Goal: Task Accomplishment & Management: Use online tool/utility

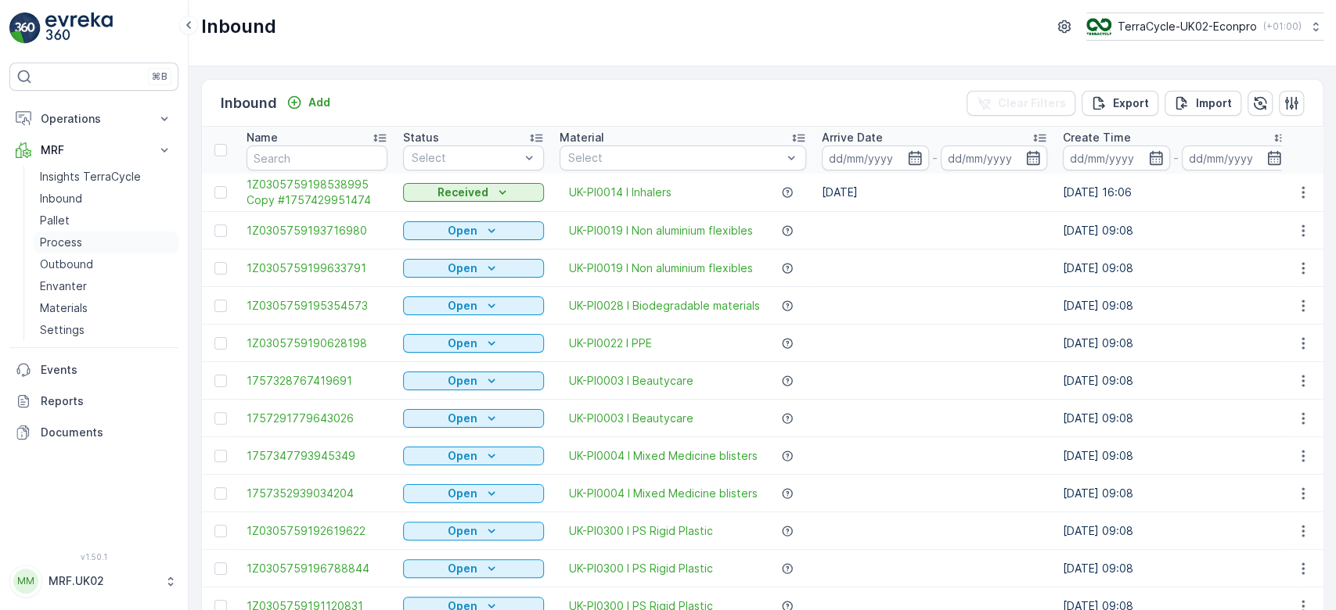
click at [101, 242] on link "Process" at bounding box center [106, 243] width 145 height 22
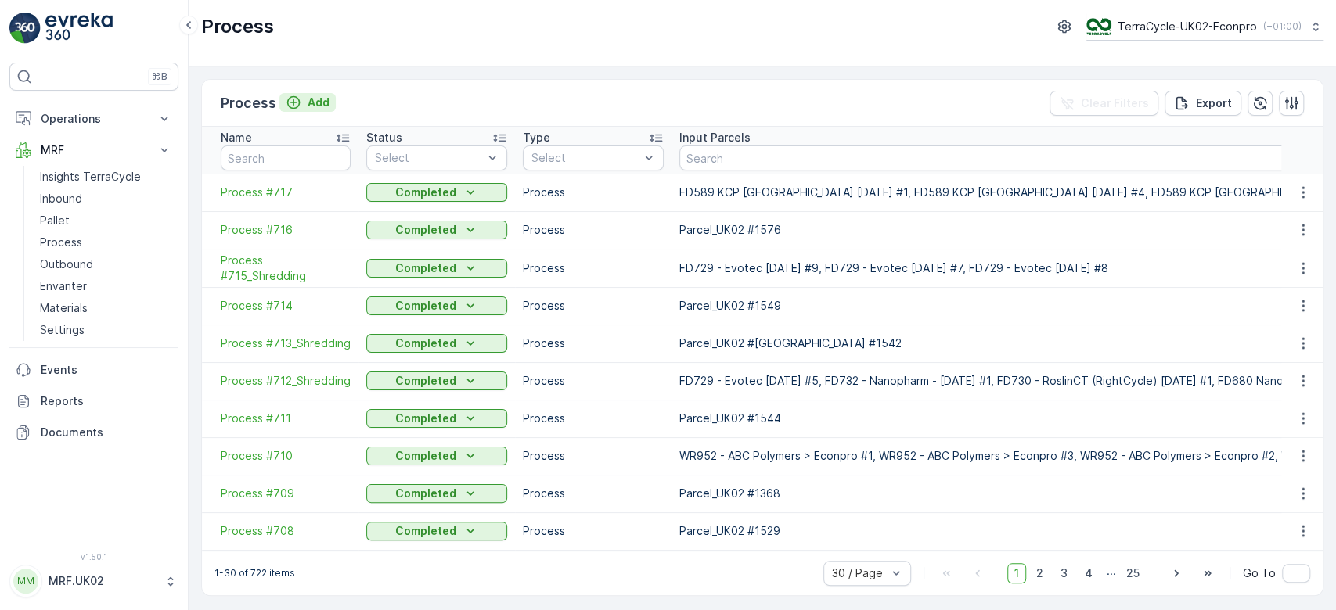
click at [313, 105] on p "Add" at bounding box center [319, 103] width 22 height 16
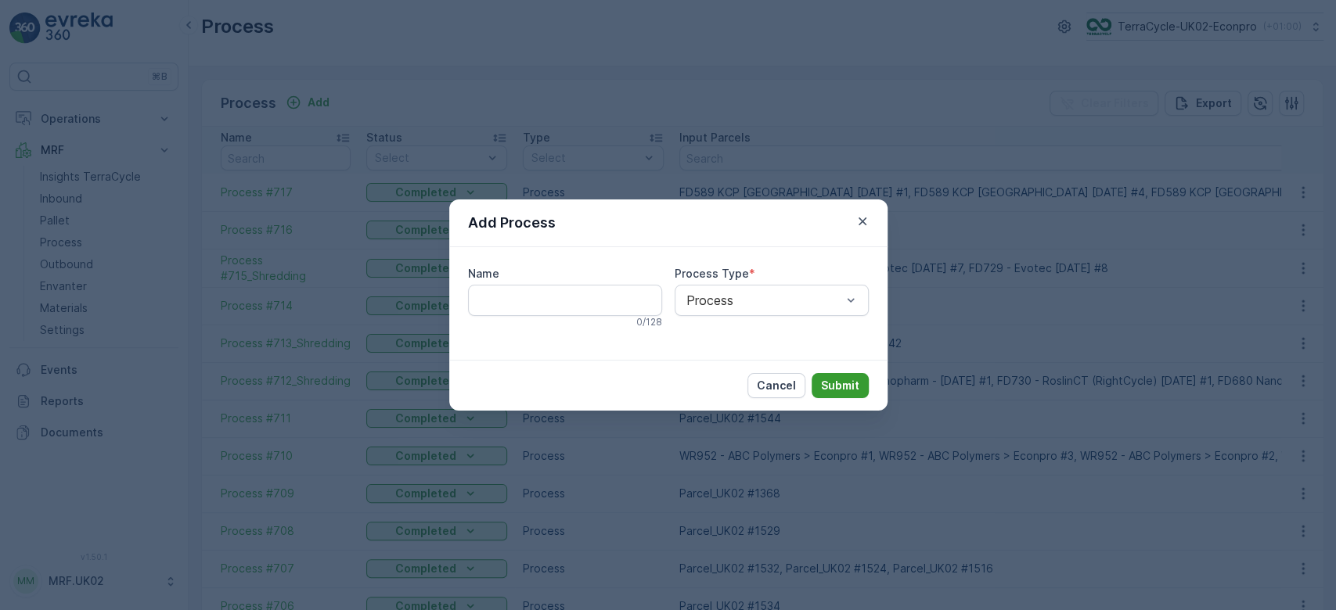
click at [852, 380] on p "Submit" at bounding box center [840, 386] width 38 height 16
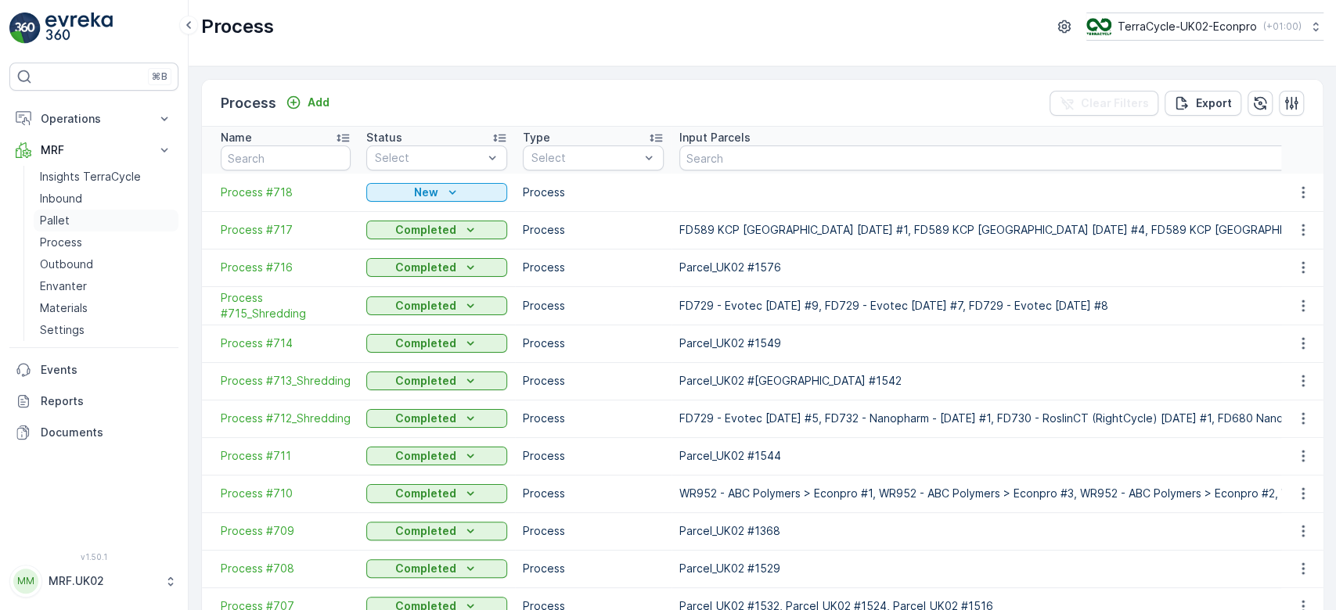
click at [43, 222] on p "Pallet" at bounding box center [55, 221] width 30 height 16
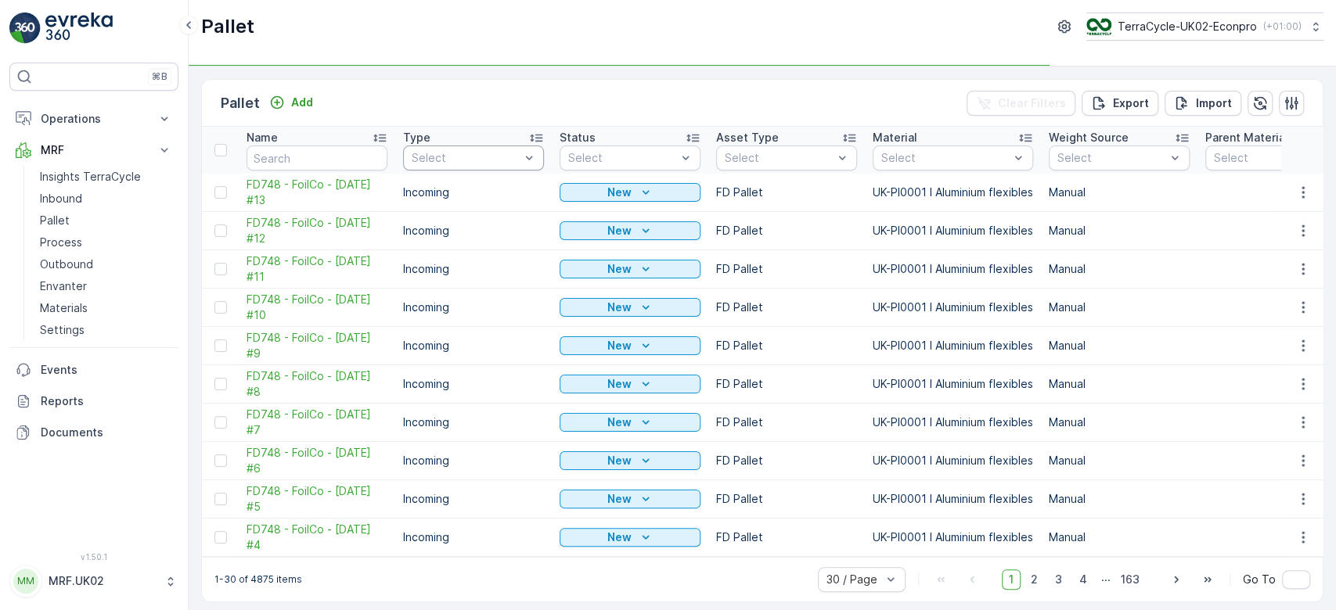
click at [419, 167] on div "Select" at bounding box center [473, 158] width 141 height 25
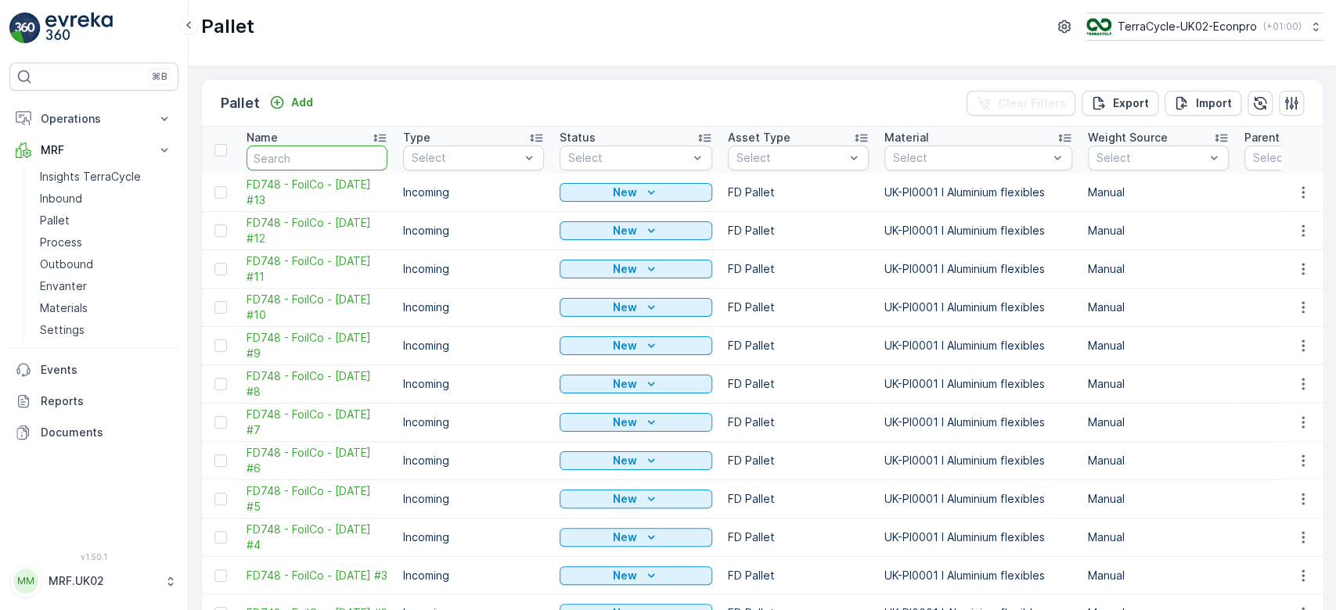
click at [304, 157] on input "text" at bounding box center [317, 158] width 141 height 25
type input "1587"
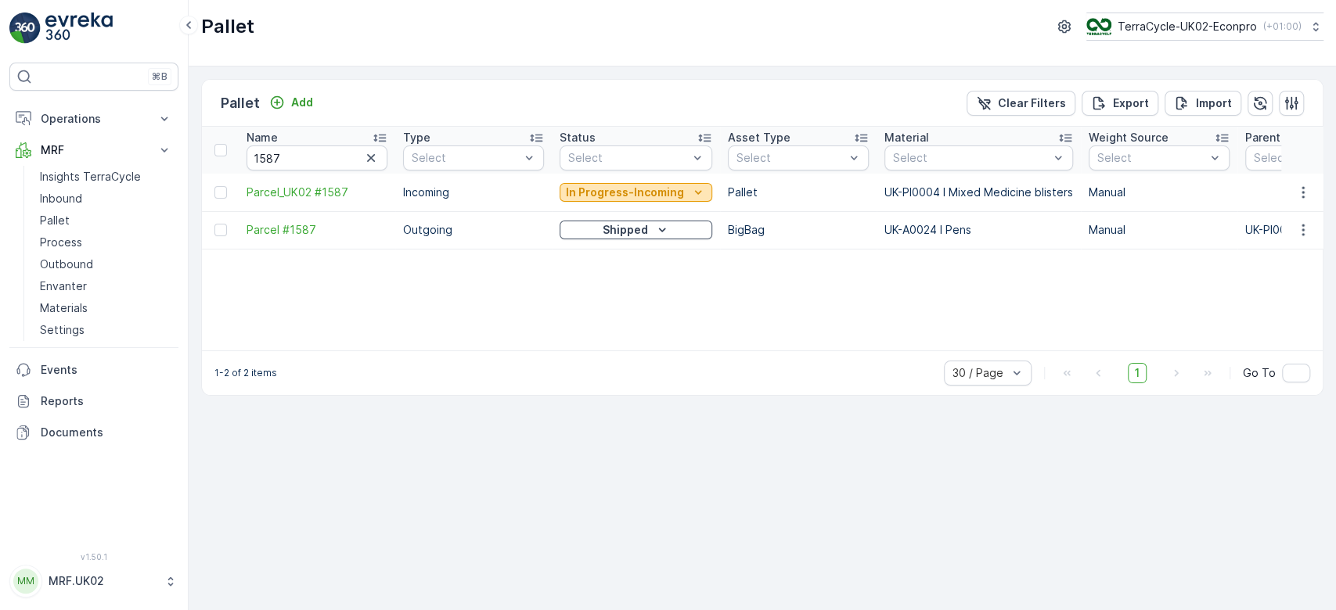
click at [609, 195] on p "In Progress-Incoming" at bounding box center [625, 193] width 118 height 16
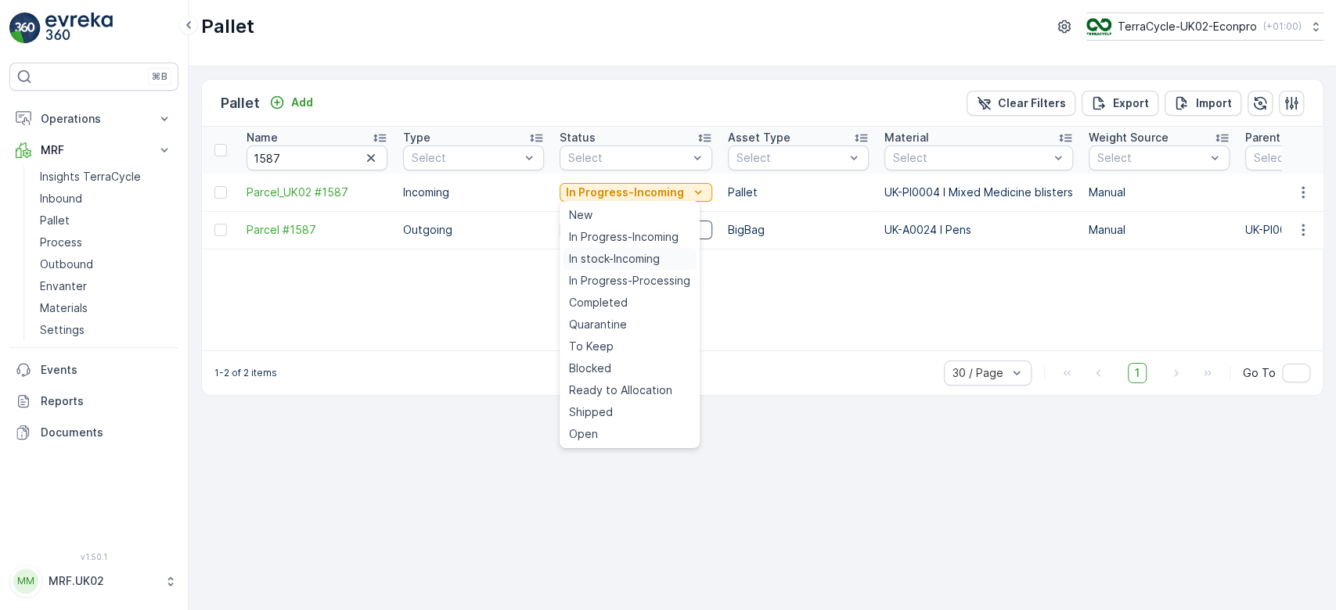
click at [601, 259] on span "In stock-Incoming" at bounding box center [614, 259] width 91 height 16
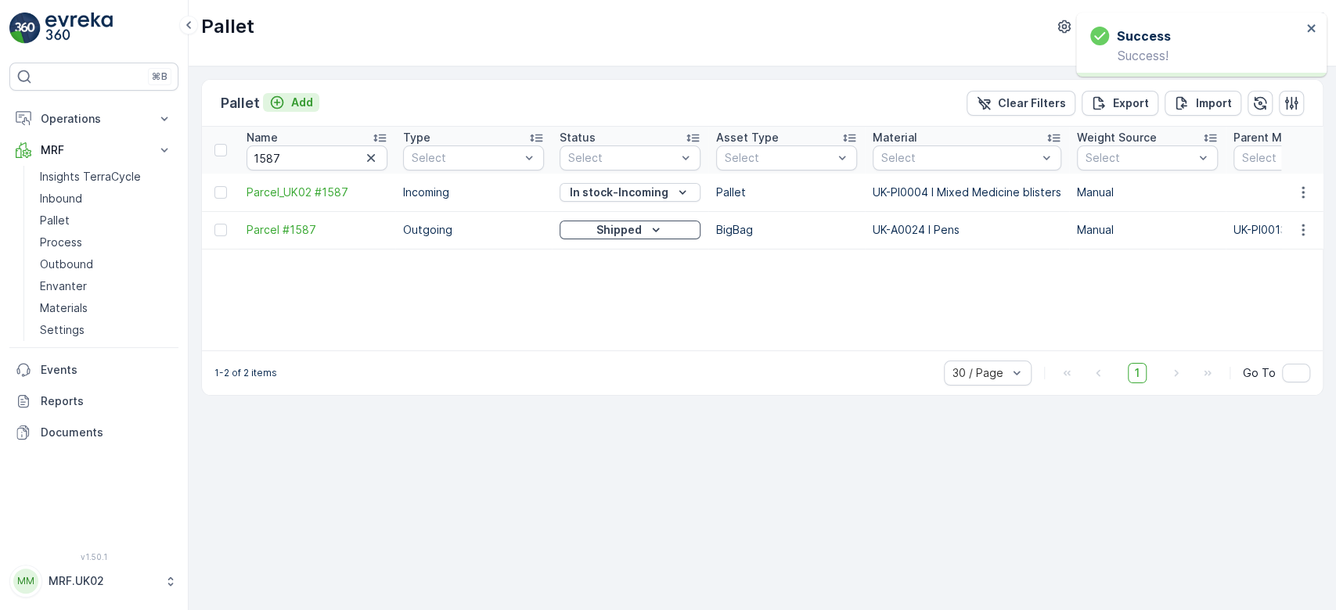
click at [303, 96] on p "Add" at bounding box center [302, 103] width 22 height 16
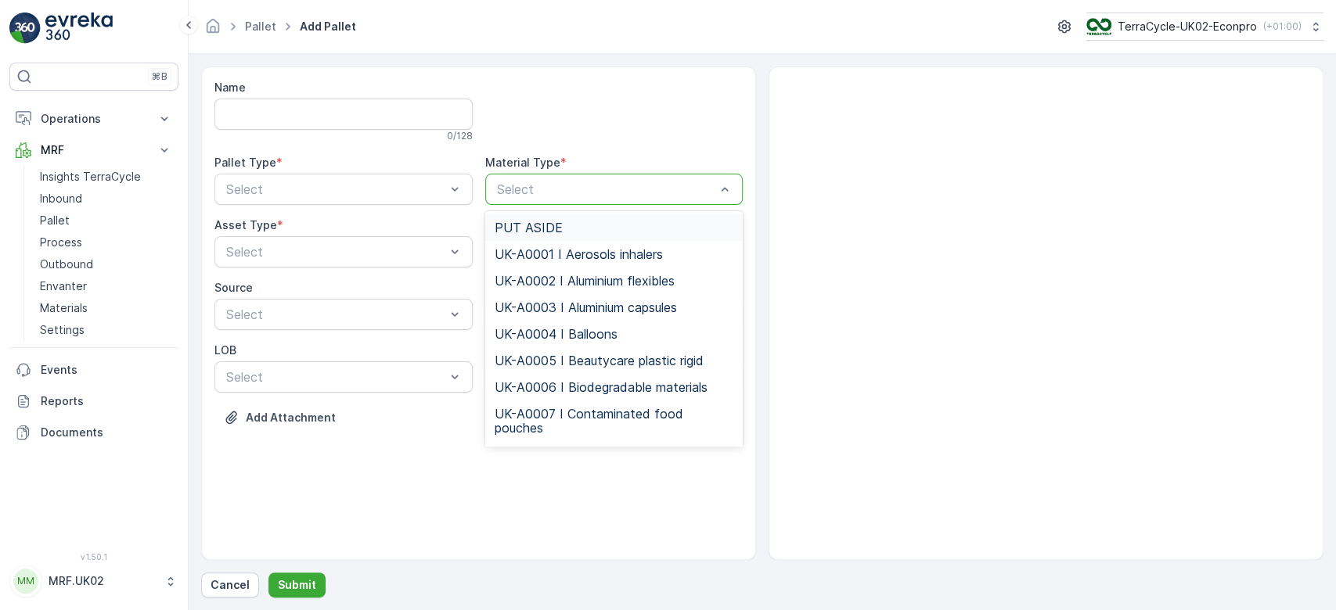
click at [557, 188] on div at bounding box center [606, 189] width 222 height 14
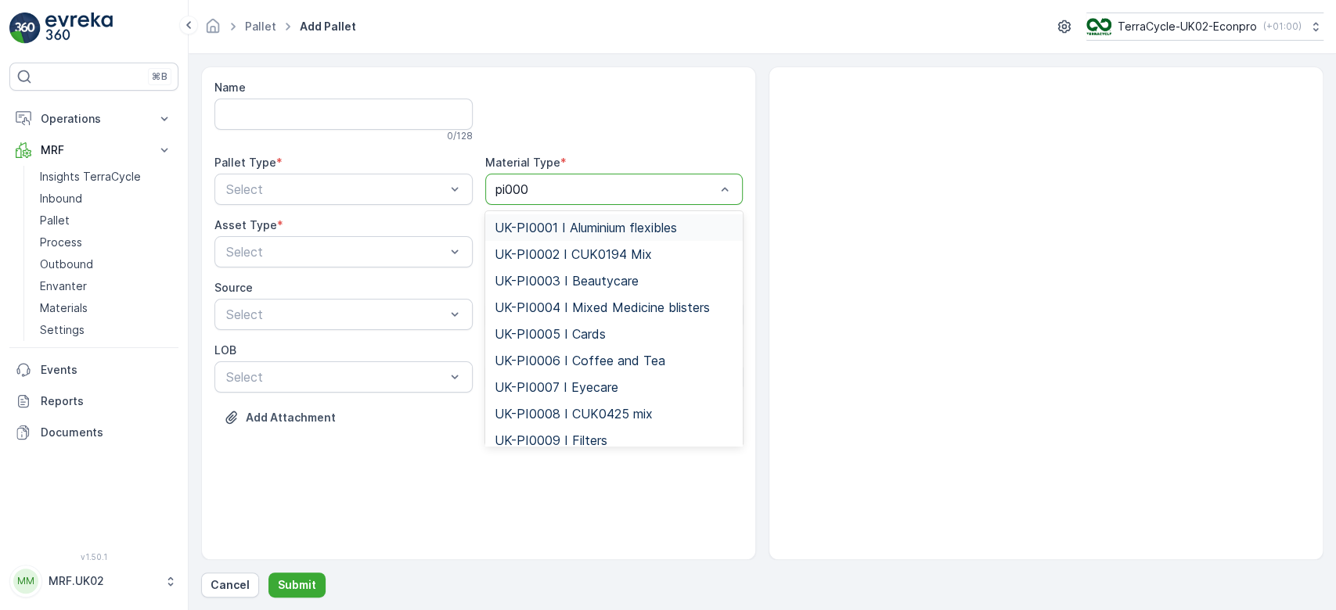
type input "pi0004"
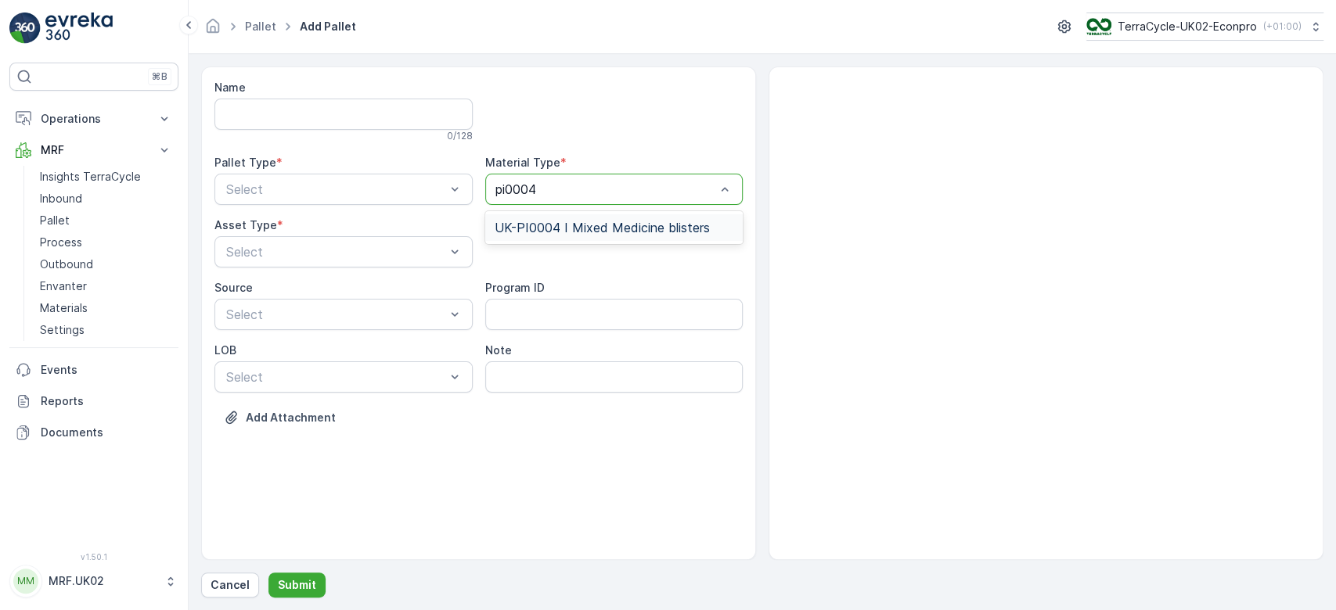
click at [589, 228] on span "UK-PI0004 I Mixed Medicine blisters" at bounding box center [602, 228] width 215 height 14
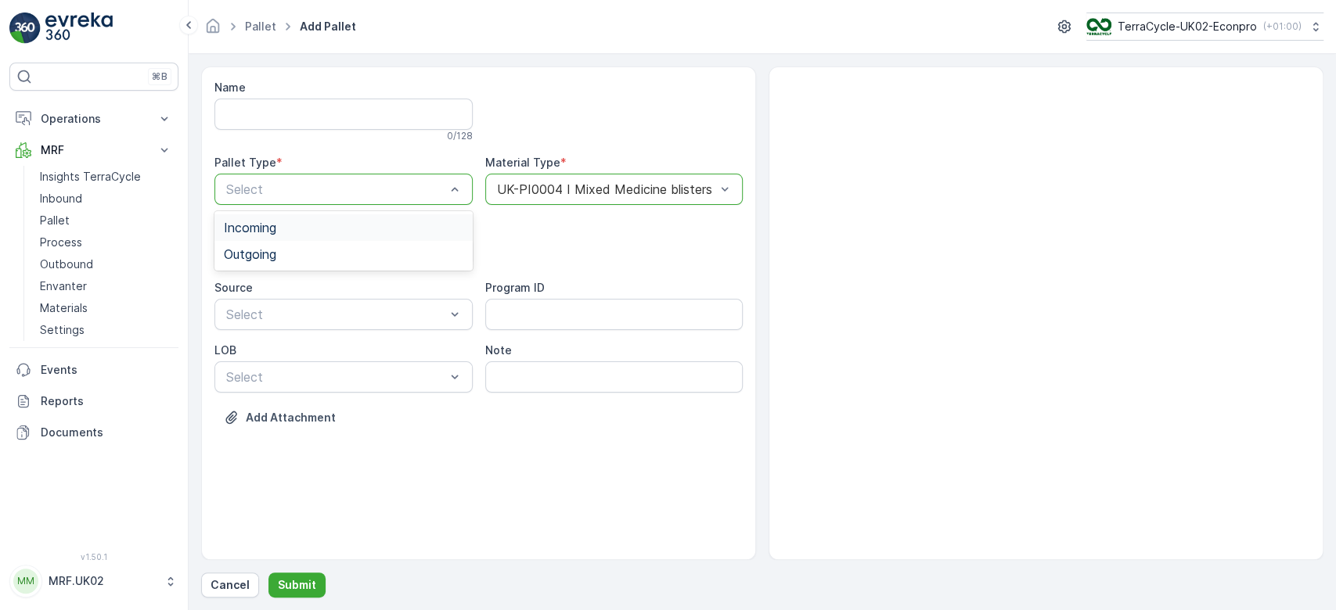
click at [319, 221] on div "Incoming" at bounding box center [343, 228] width 239 height 14
click at [288, 322] on div "Pallet" at bounding box center [343, 317] width 239 height 14
click at [287, 585] on p "Submit" at bounding box center [297, 586] width 38 height 16
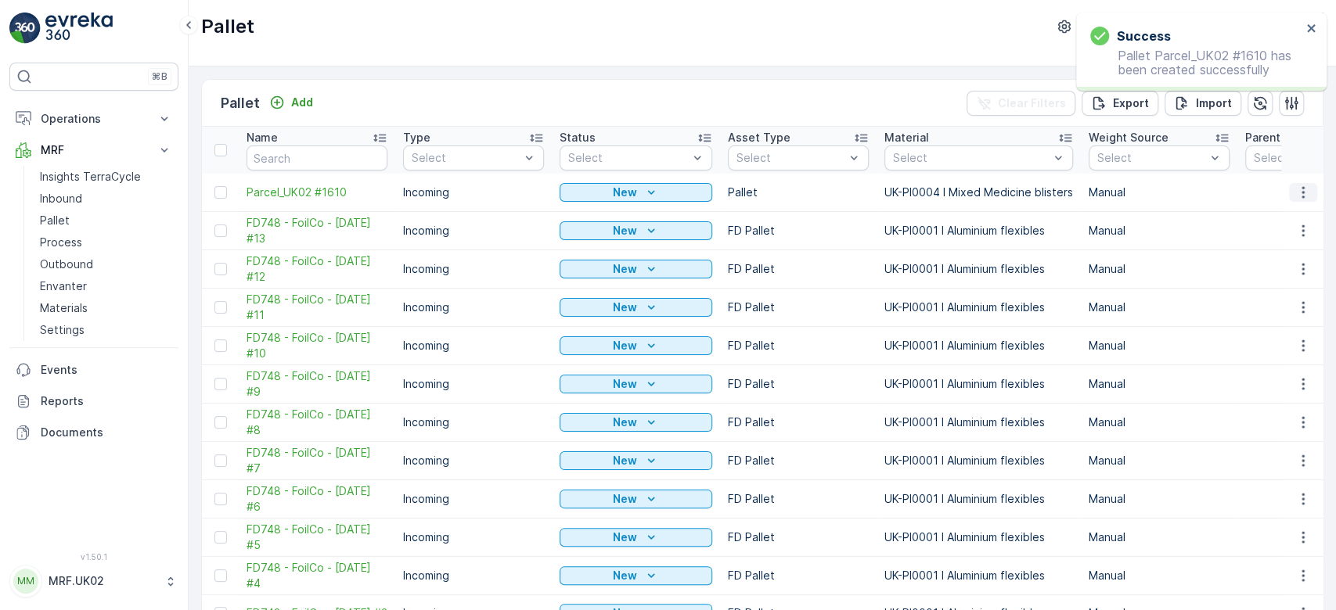
click at [1302, 185] on icon "button" at bounding box center [1303, 193] width 16 height 16
click at [1265, 305] on span "Print QR" at bounding box center [1260, 303] width 43 height 16
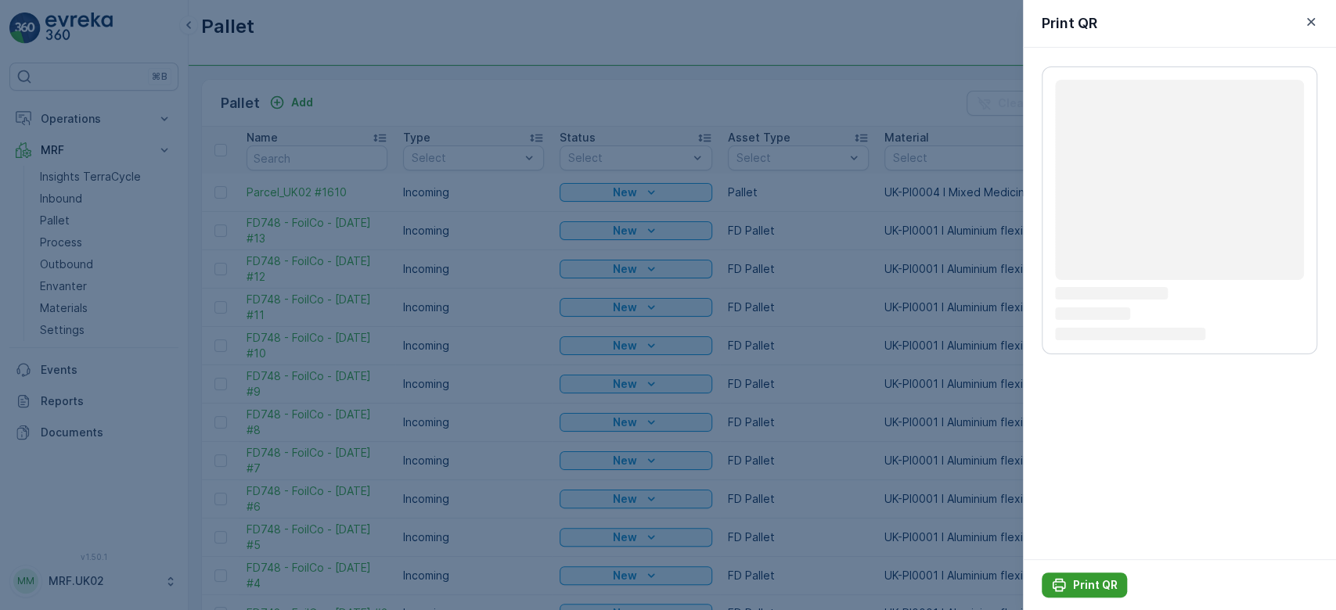
click at [1087, 582] on p "Print QR" at bounding box center [1095, 586] width 45 height 16
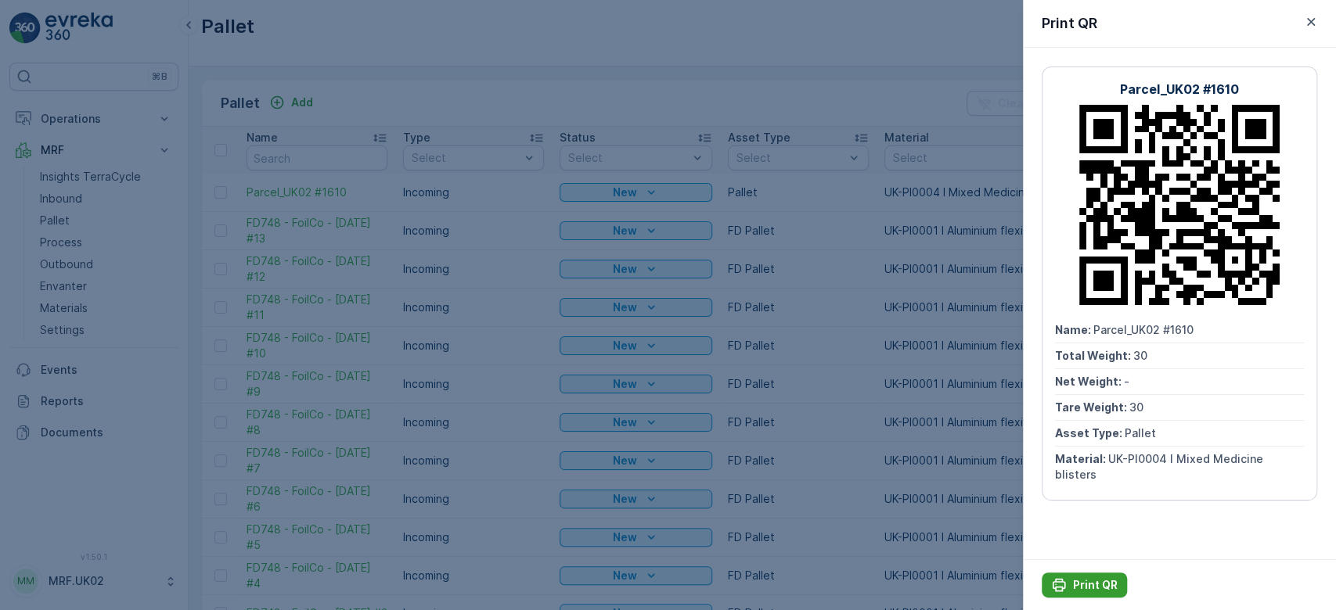
click at [1080, 591] on p "Print QR" at bounding box center [1095, 586] width 45 height 16
click at [229, 149] on div at bounding box center [668, 305] width 1336 height 610
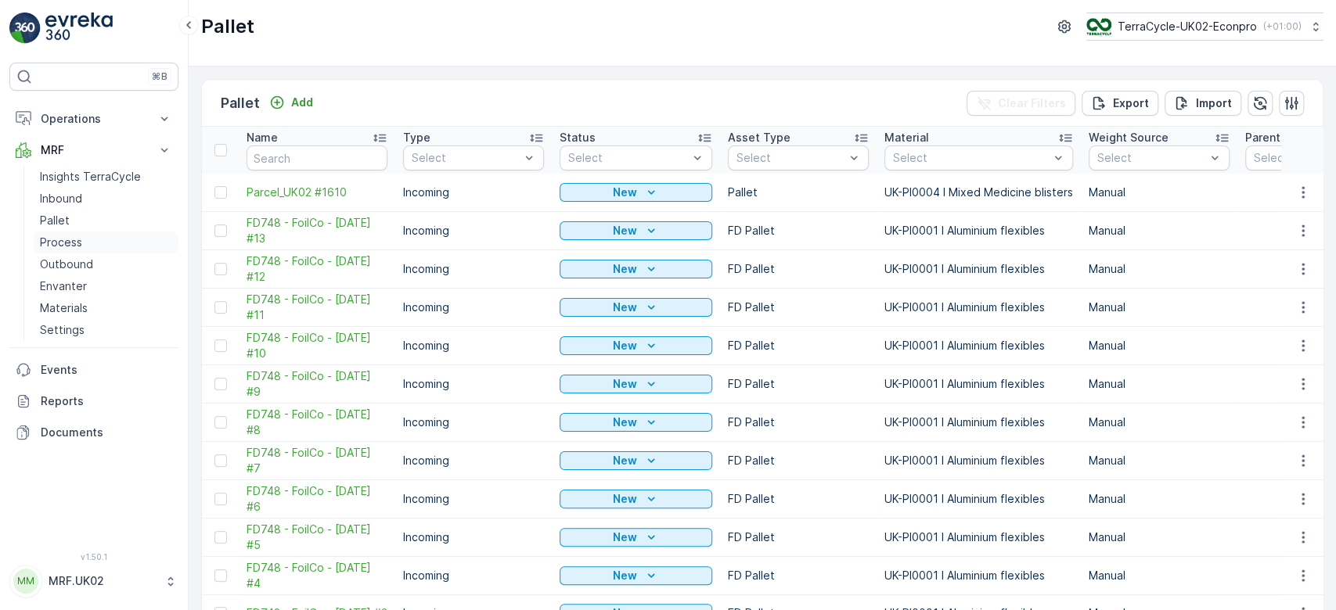
click at [59, 240] on p "Process" at bounding box center [61, 243] width 42 height 16
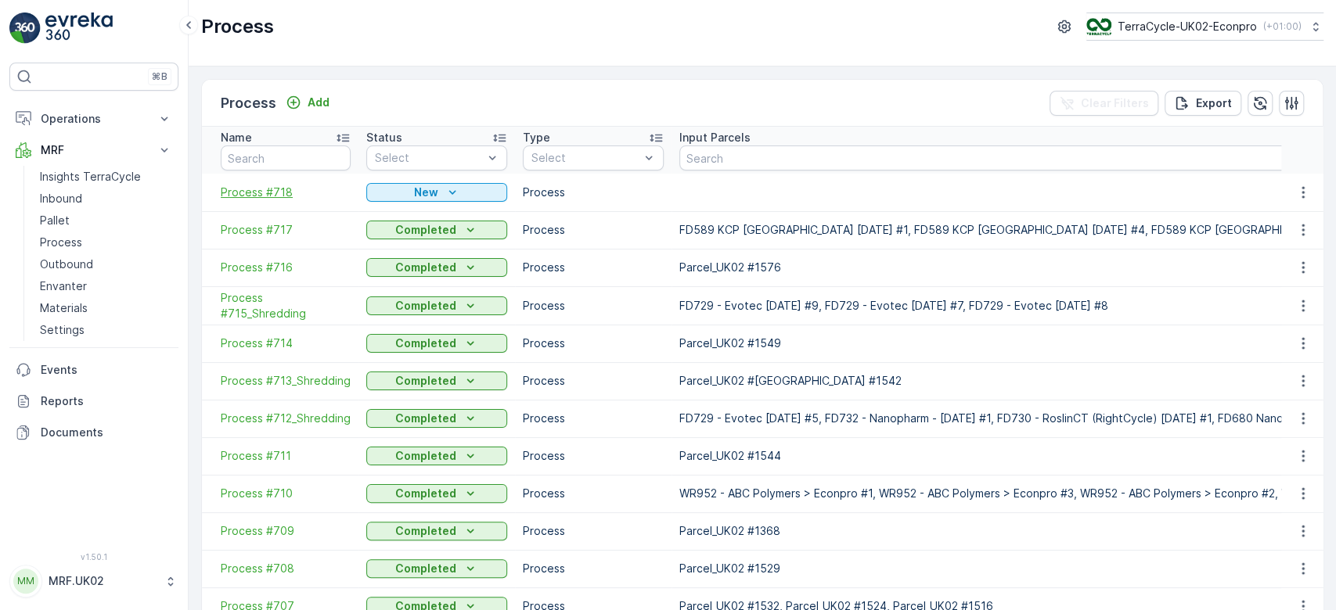
click at [238, 191] on span "Process #718" at bounding box center [286, 193] width 130 height 16
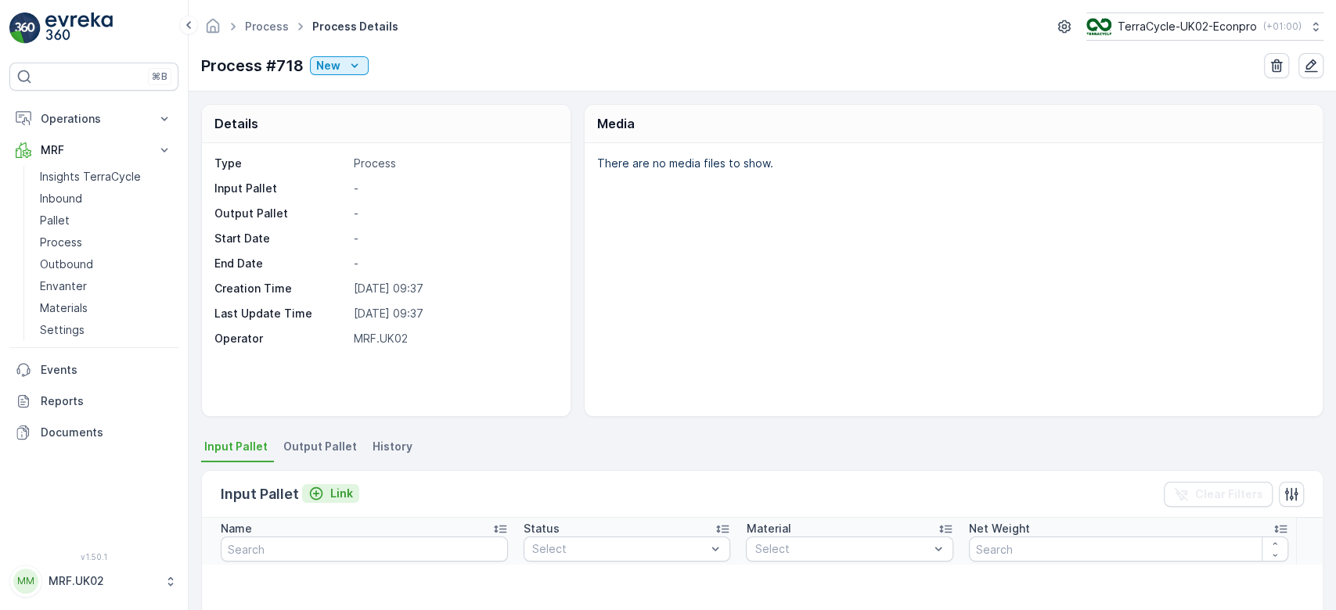
click at [330, 495] on p "Link" at bounding box center [341, 494] width 23 height 16
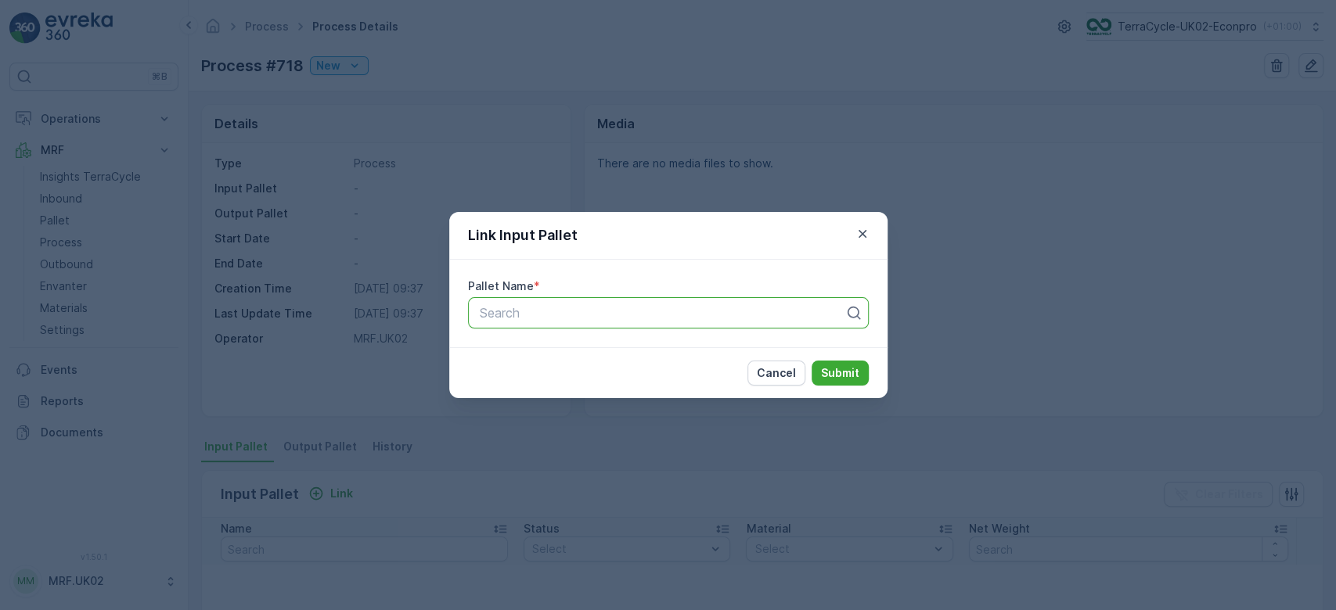
click at [554, 313] on div at bounding box center [662, 313] width 368 height 14
type input "1587"
click at [583, 347] on span "Parcel_UK02 #1587" at bounding box center [534, 351] width 114 height 14
click at [835, 365] on p "Submit" at bounding box center [840, 373] width 38 height 16
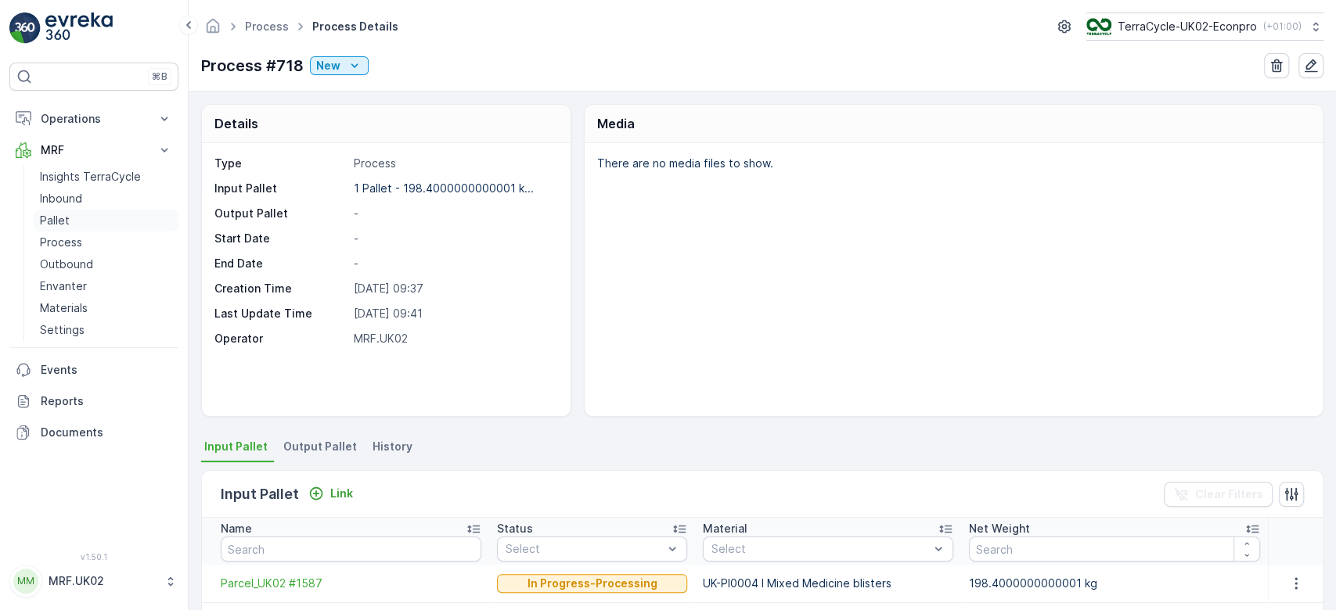
click at [78, 222] on link "Pallet" at bounding box center [106, 221] width 145 height 22
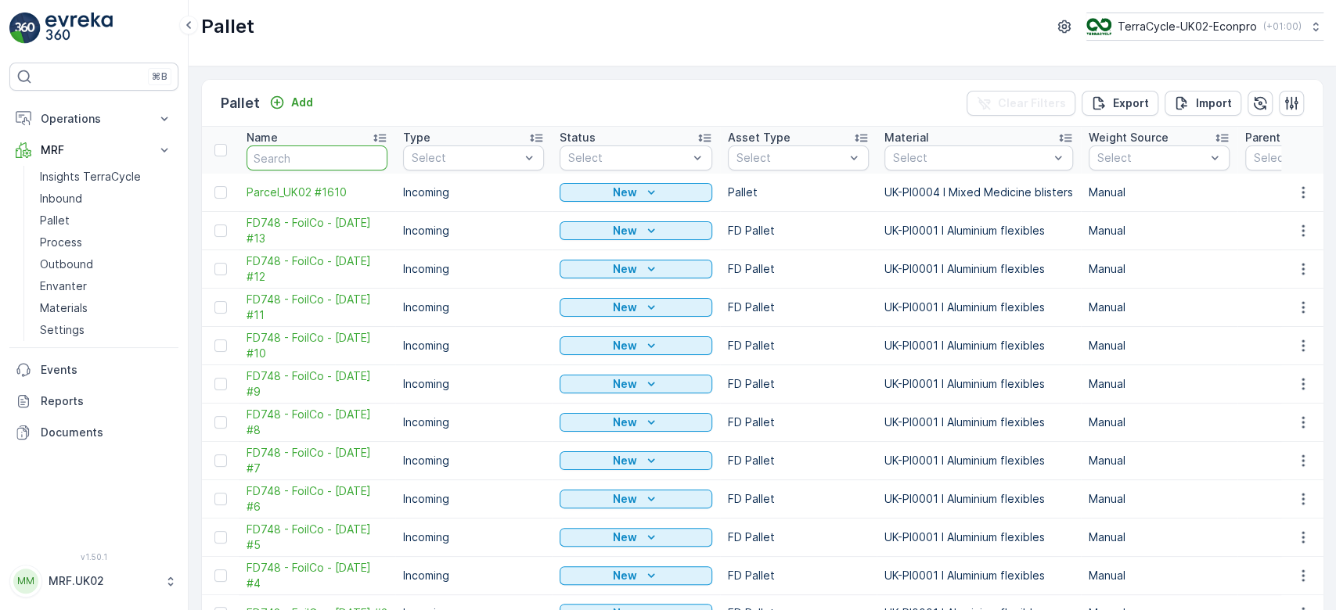
click at [316, 159] on input "text" at bounding box center [317, 158] width 141 height 25
type input "1587"
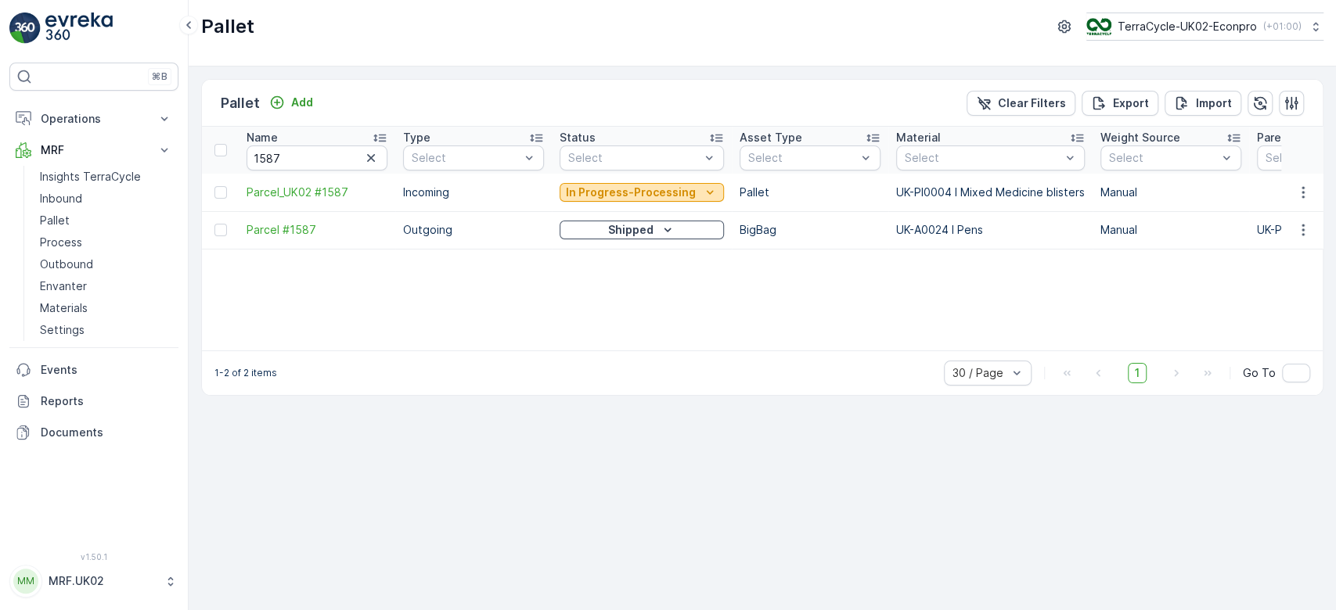
click at [639, 192] on p "In Progress-Processing" at bounding box center [631, 193] width 130 height 16
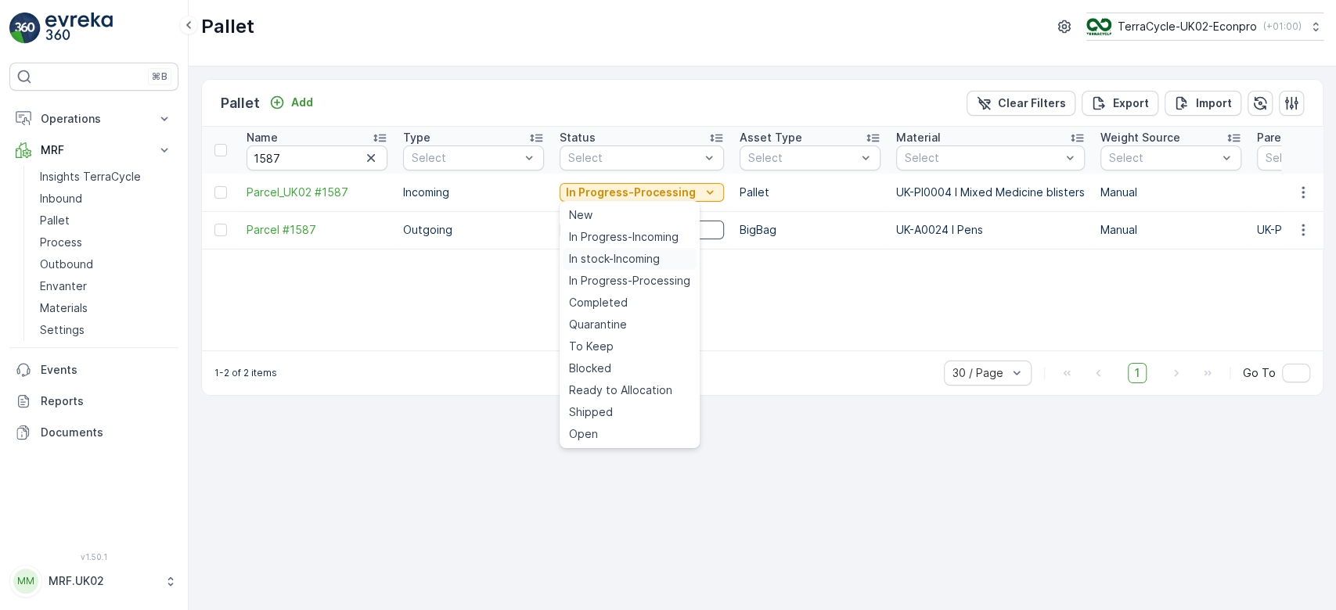
click at [639, 260] on span "In stock-Incoming" at bounding box center [614, 259] width 91 height 16
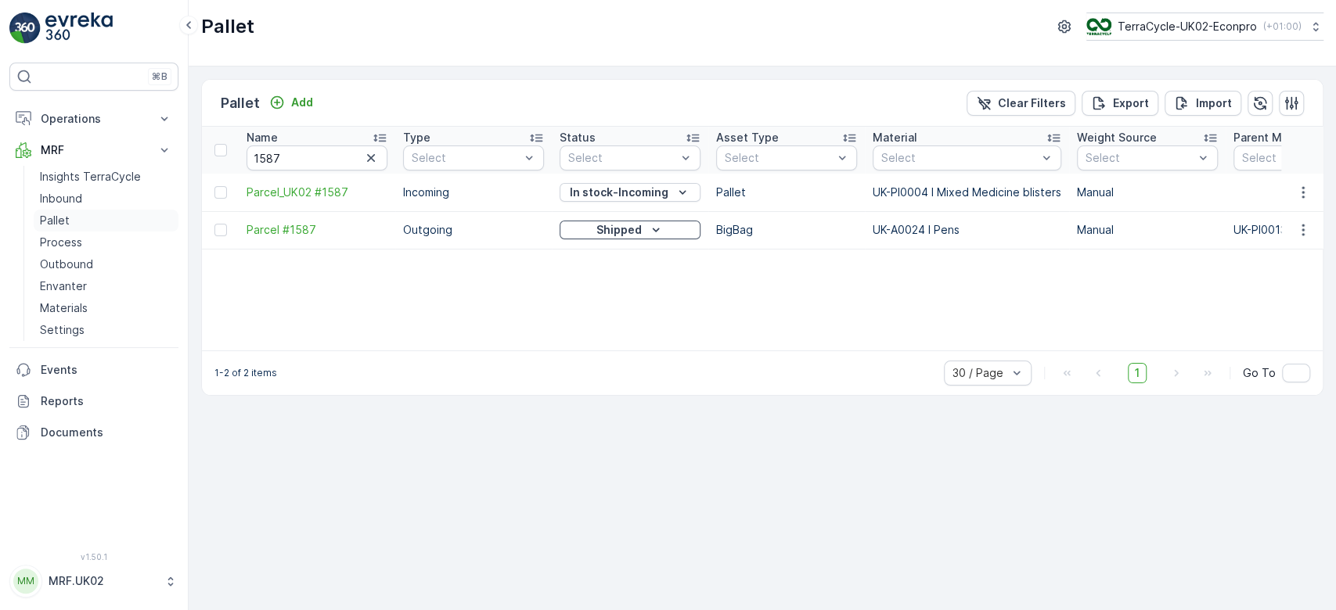
click at [98, 220] on link "Pallet" at bounding box center [106, 221] width 145 height 22
click at [285, 99] on div "Add" at bounding box center [291, 103] width 44 height 16
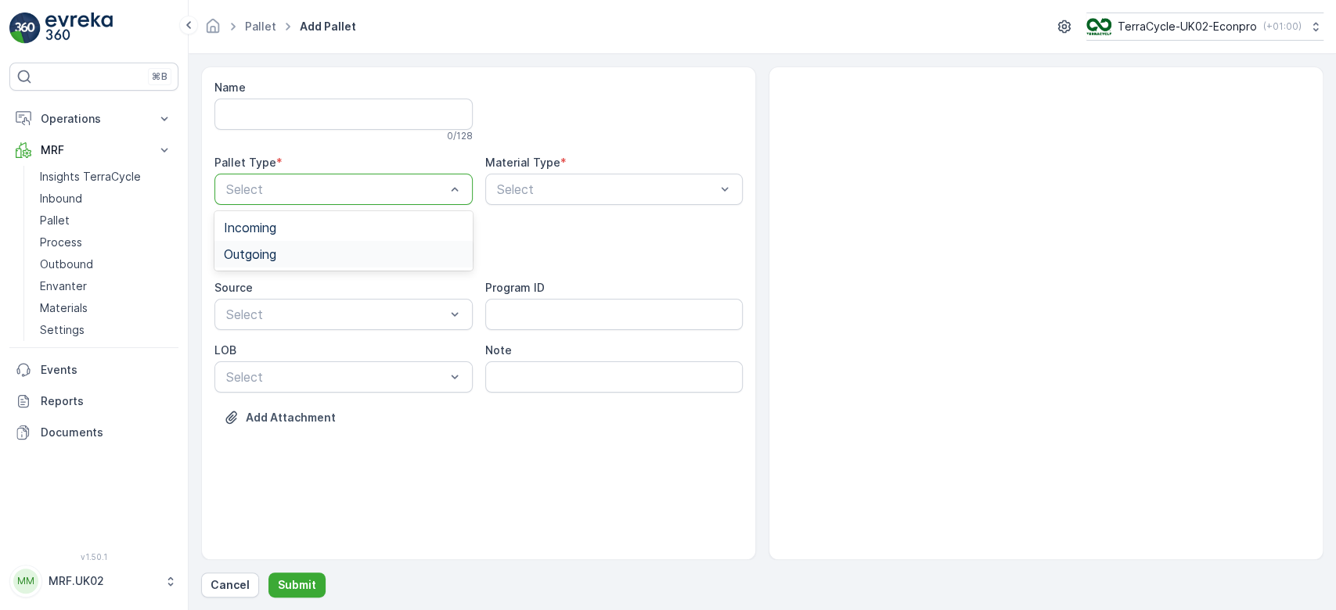
click at [303, 249] on div "Outgoing" at bounding box center [343, 254] width 239 height 14
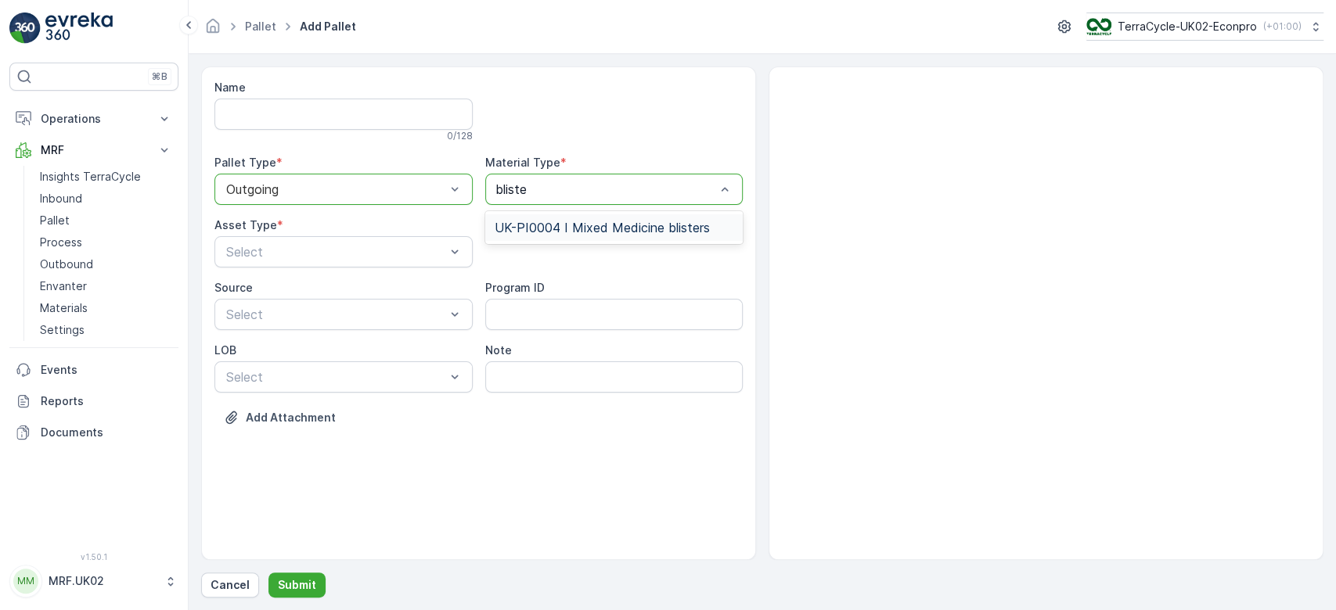
type input "blister"
click at [625, 175] on div "Select" at bounding box center [614, 189] width 258 height 31
type input "med"
click at [632, 228] on span "UK-A0016 I Medicine packets" at bounding box center [582, 228] width 174 height 14
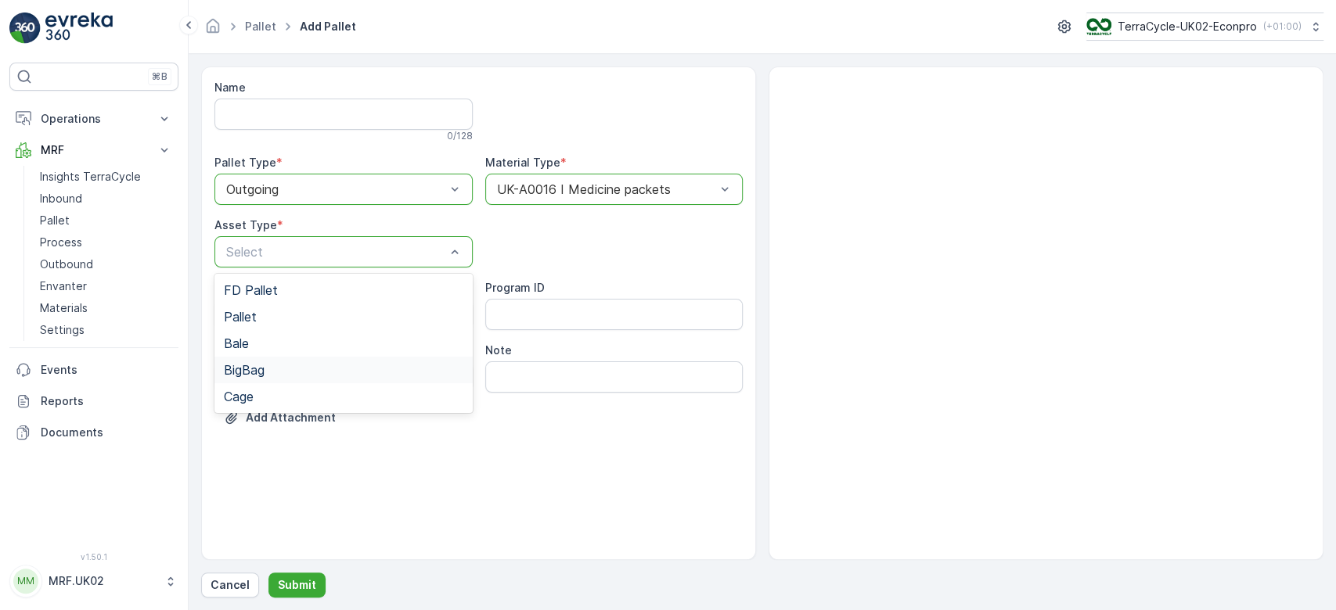
click at [266, 363] on div "BigBag" at bounding box center [343, 370] width 239 height 14
click at [303, 584] on p "Submit" at bounding box center [297, 586] width 38 height 16
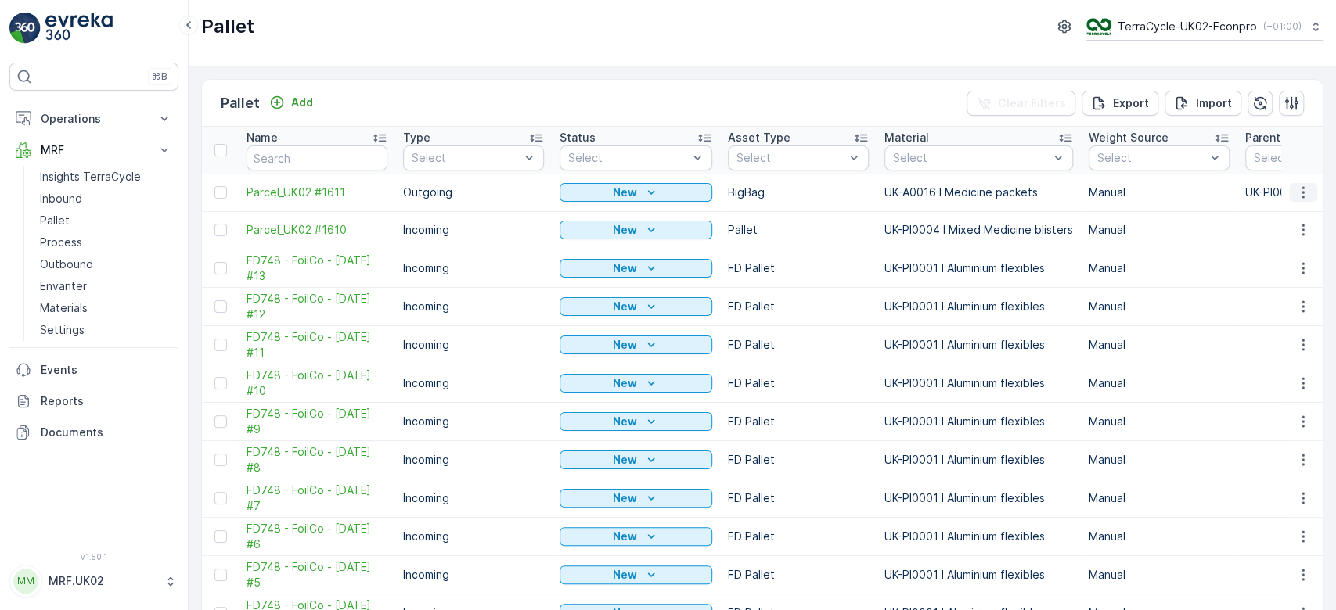
click at [1309, 191] on button "button" at bounding box center [1303, 192] width 28 height 19
click at [1263, 304] on span "Print QR" at bounding box center [1260, 303] width 43 height 16
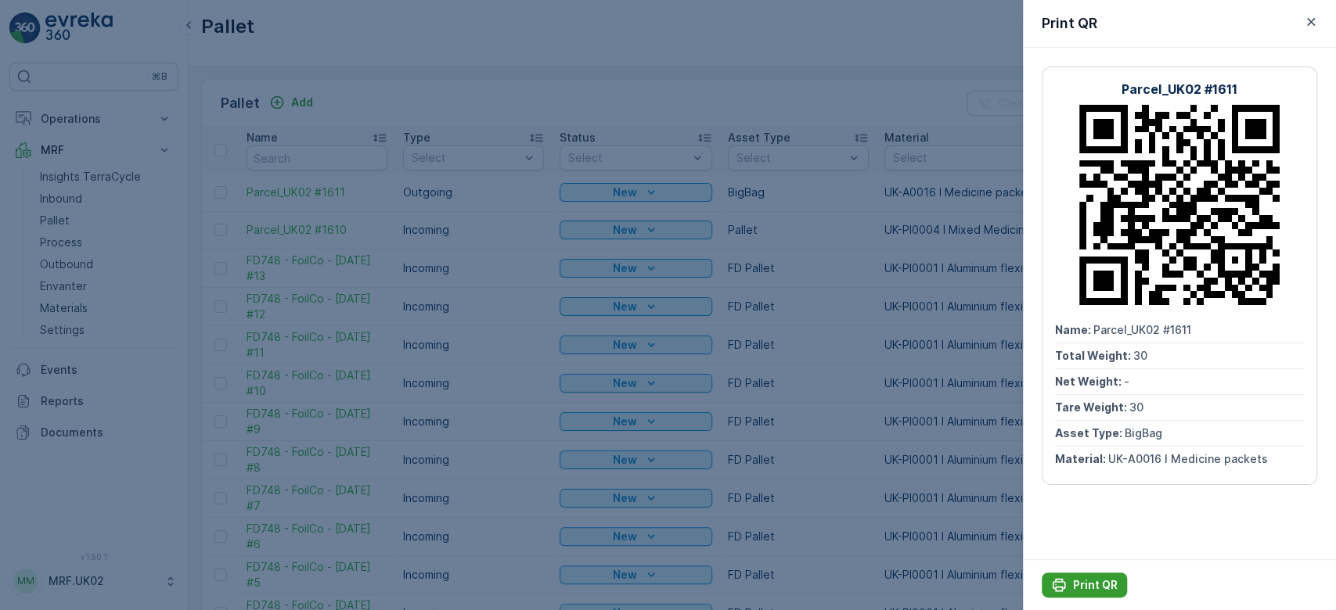
click at [1082, 589] on p "Print QR" at bounding box center [1095, 586] width 45 height 16
click at [319, 111] on div at bounding box center [668, 305] width 1336 height 610
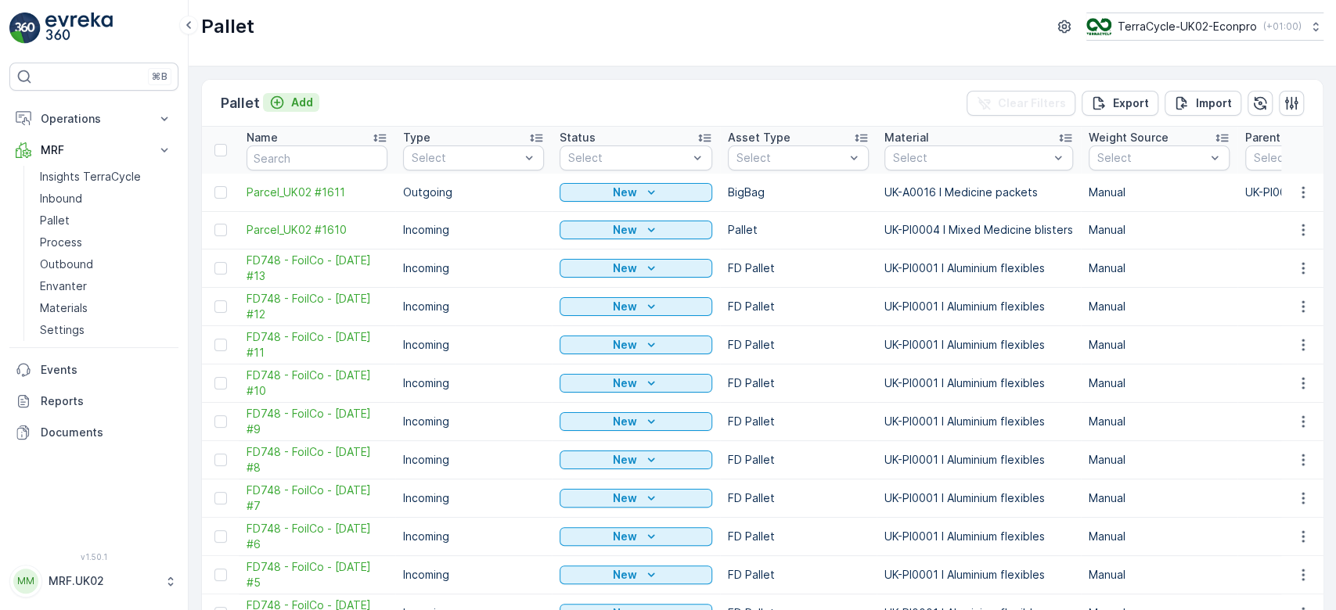
click at [277, 103] on icon "Add" at bounding box center [277, 103] width 16 height 16
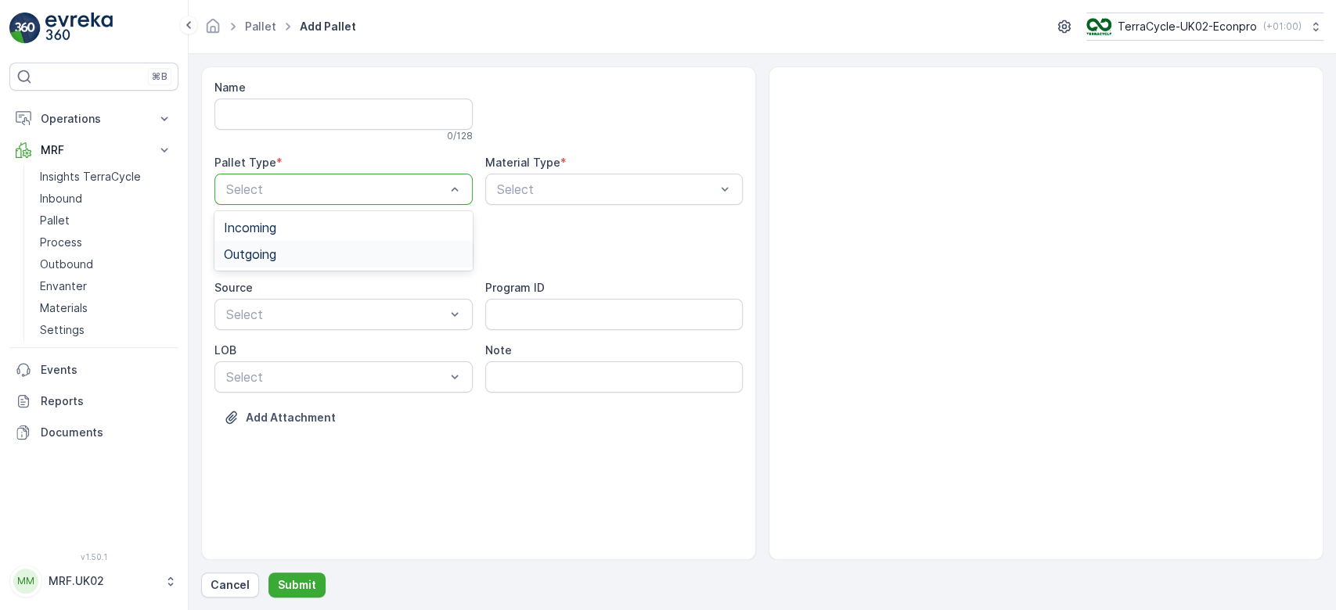
click at [373, 250] on div "Outgoing" at bounding box center [343, 254] width 239 height 14
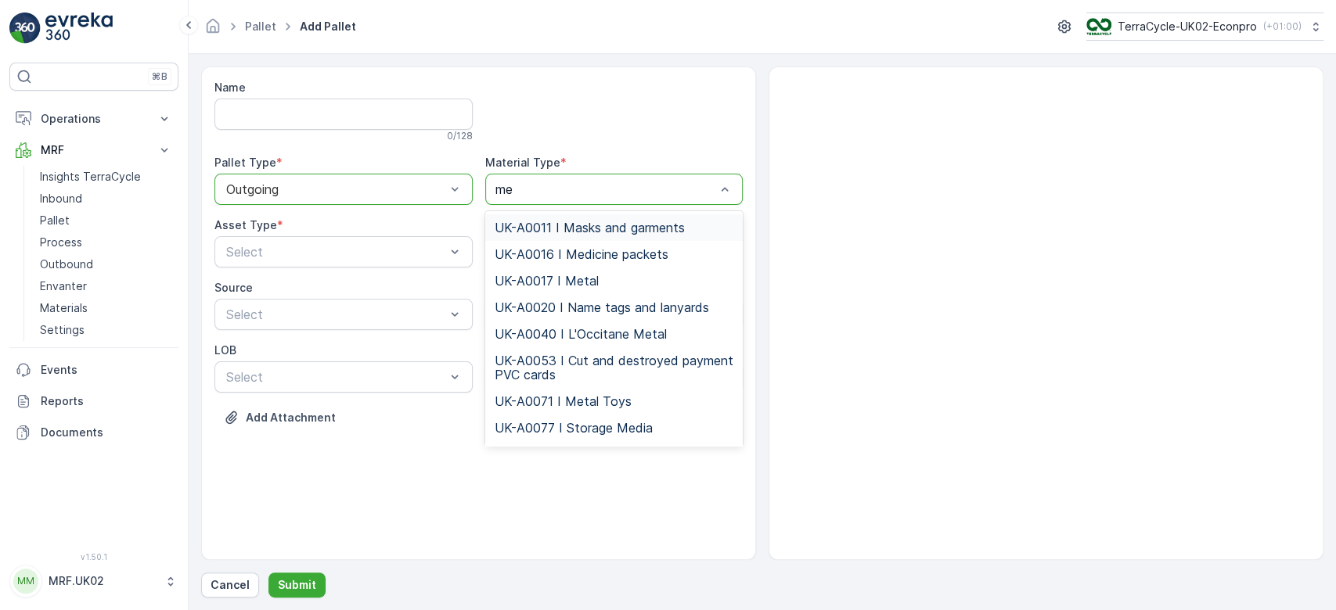
type input "med"
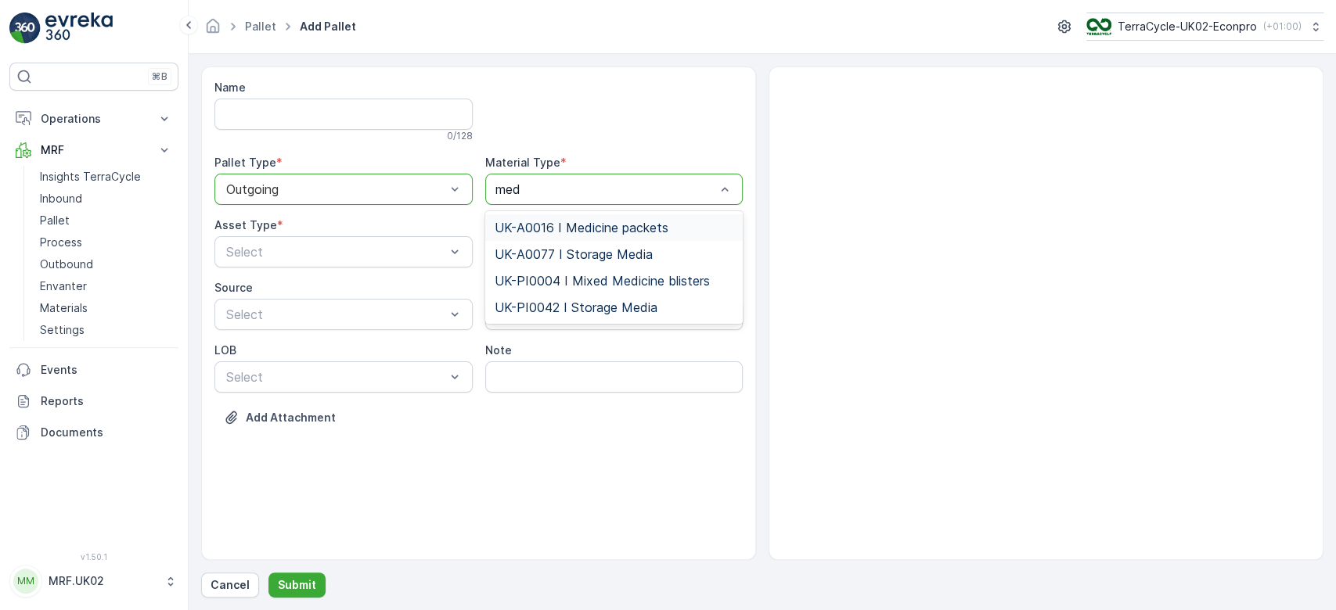
click at [574, 221] on span "UK-A0016 I Medicine packets" at bounding box center [582, 228] width 174 height 14
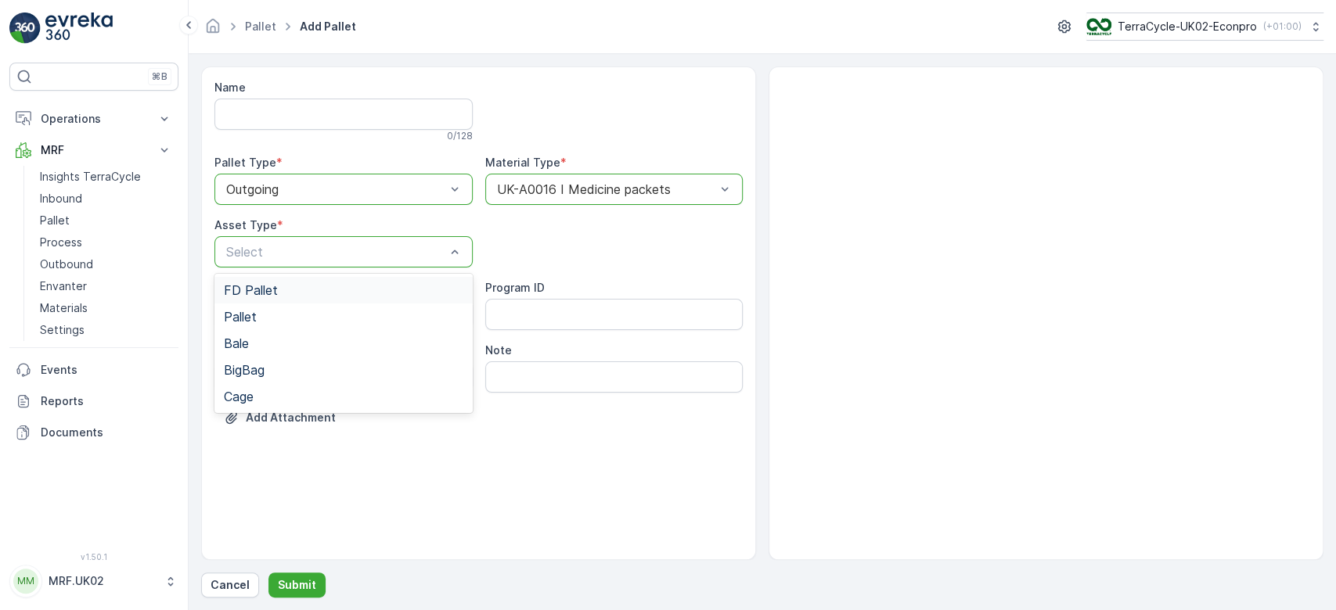
click at [395, 239] on div "Select" at bounding box center [343, 251] width 258 height 31
click at [287, 368] on div "BigBag" at bounding box center [343, 370] width 239 height 14
click at [290, 592] on p "Submit" at bounding box center [297, 586] width 38 height 16
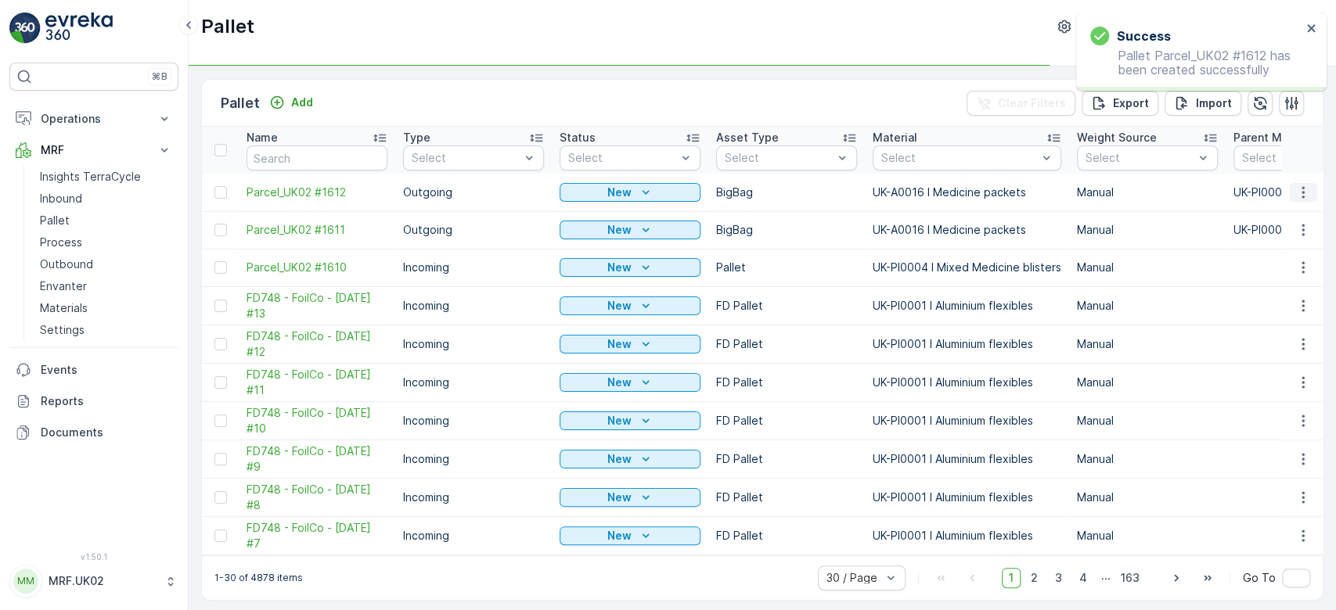
click at [1300, 185] on icon "button" at bounding box center [1303, 193] width 16 height 16
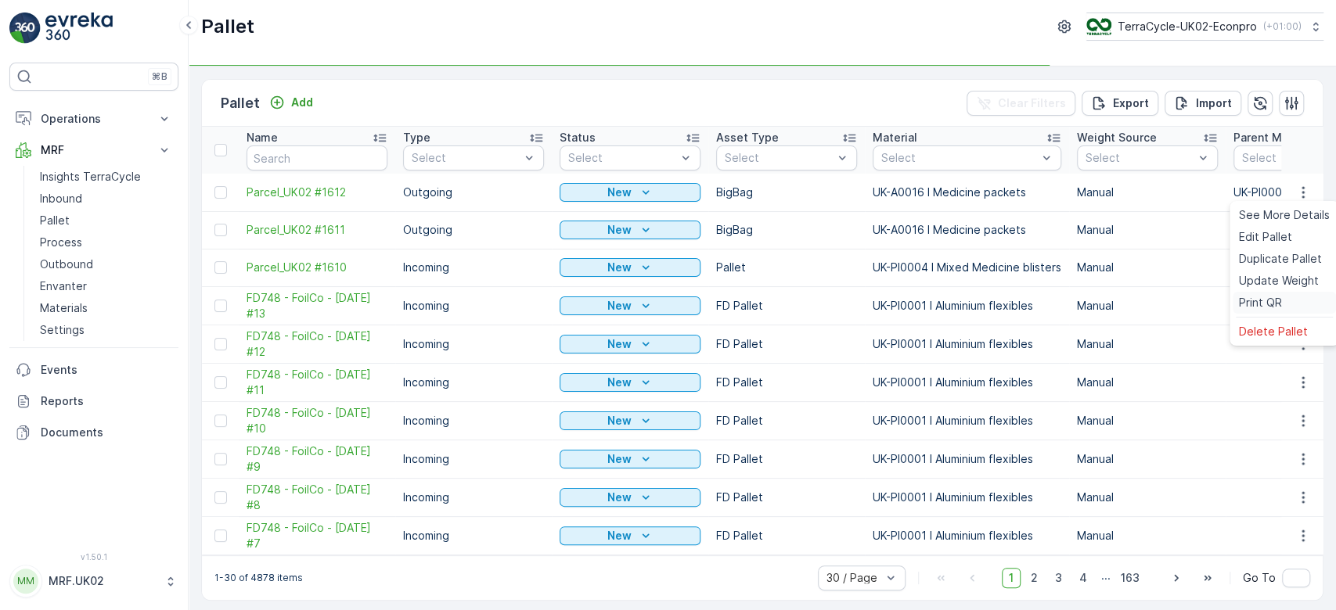
click at [1295, 304] on div "Print QR" at bounding box center [1284, 303] width 103 height 22
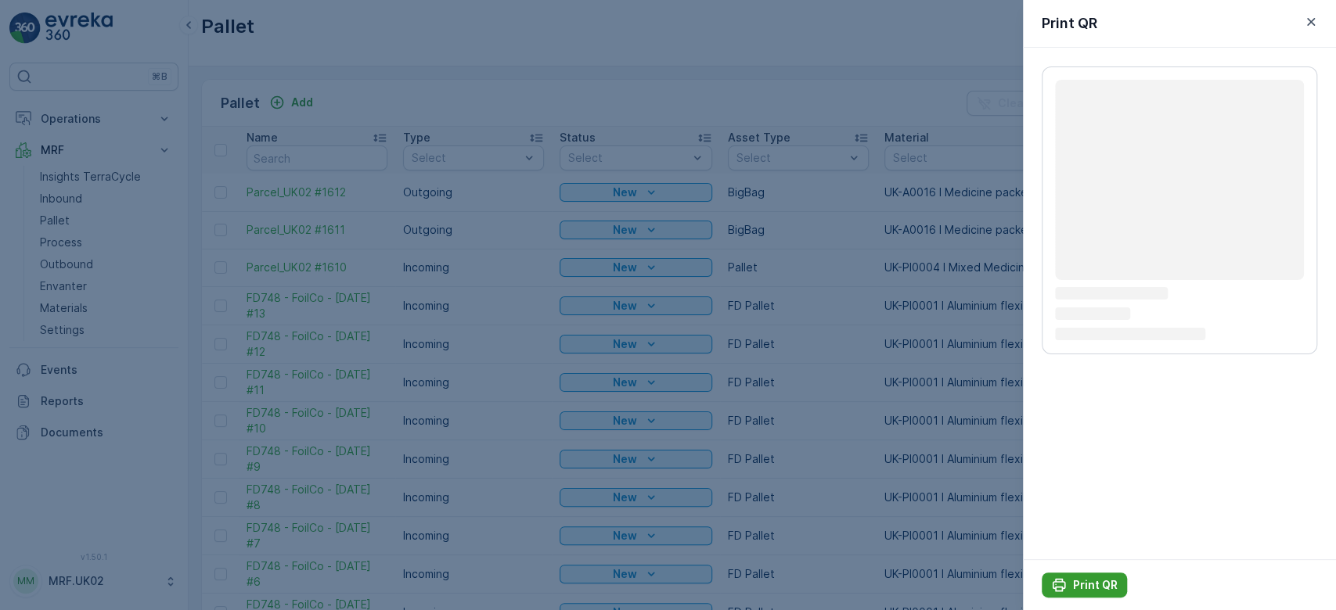
click at [1094, 583] on p "Print QR" at bounding box center [1095, 586] width 45 height 16
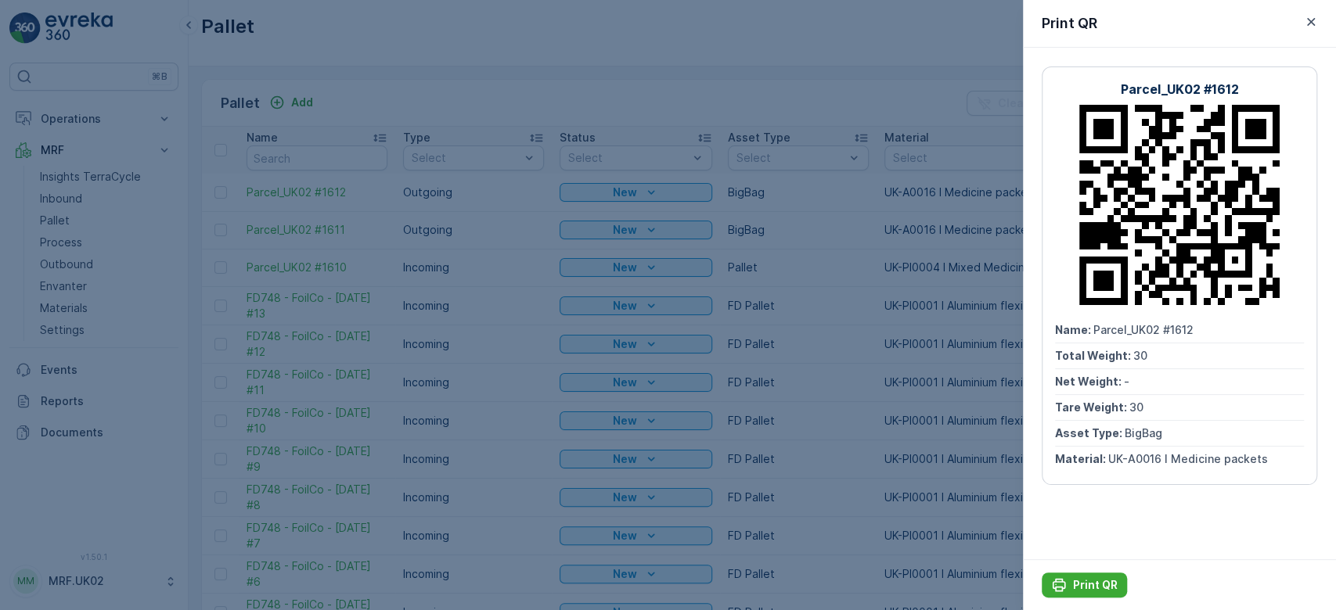
click at [816, 391] on div at bounding box center [668, 305] width 1336 height 610
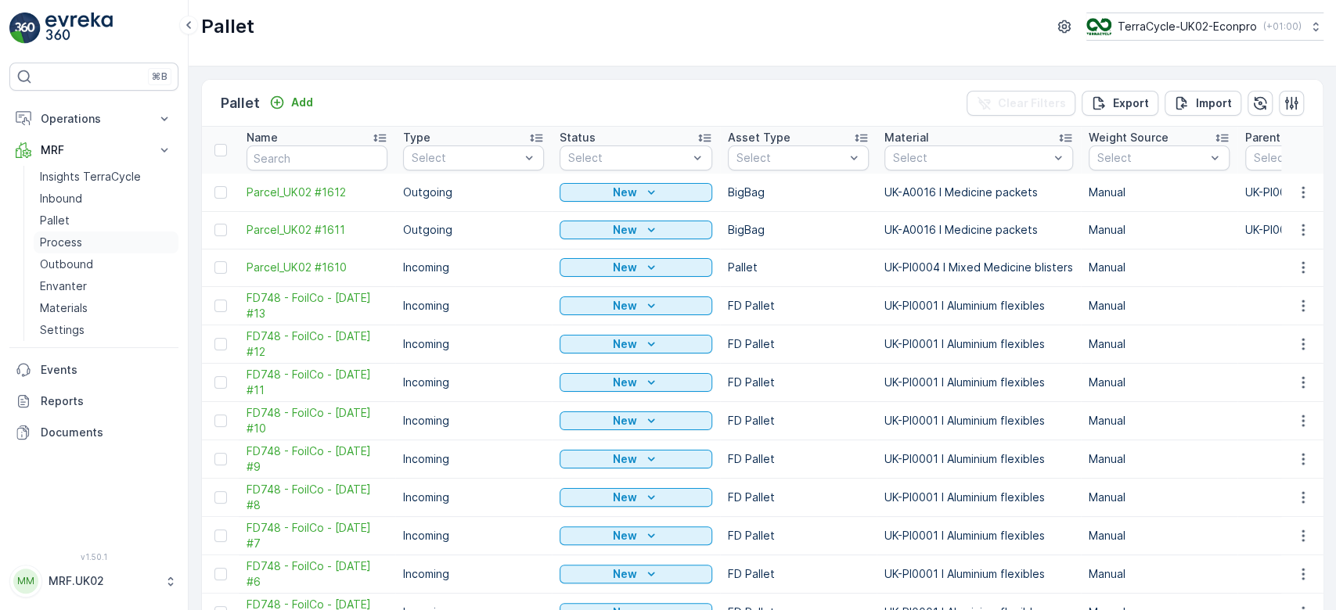
click at [75, 236] on p "Process" at bounding box center [61, 243] width 42 height 16
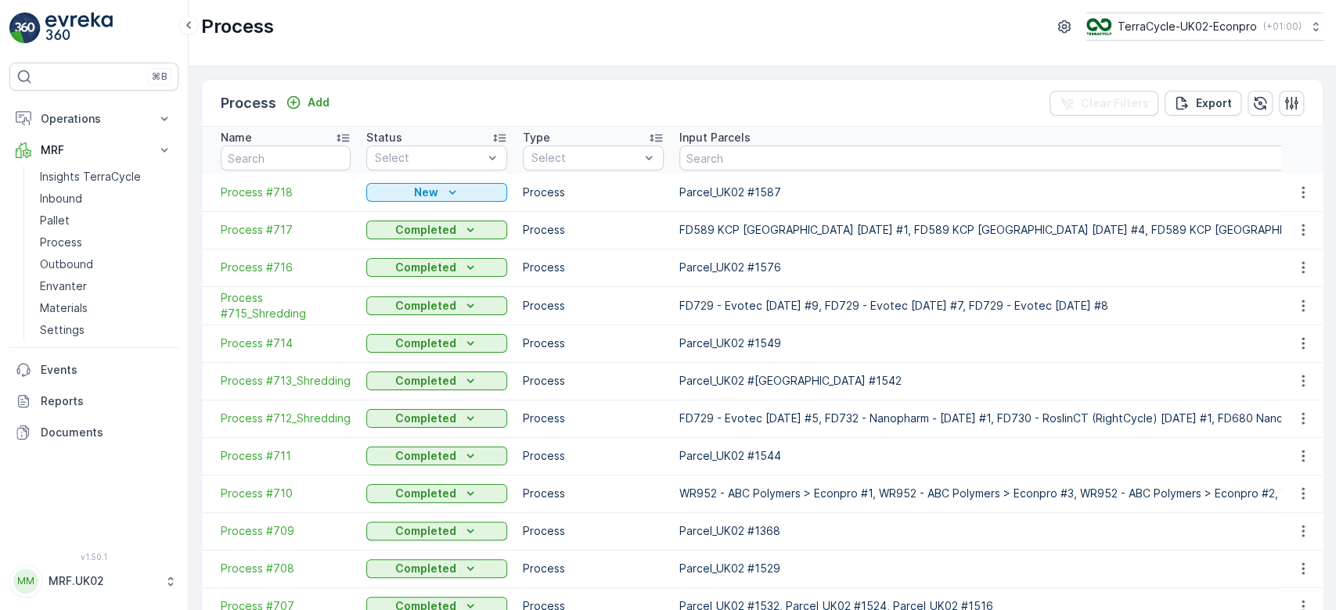
click at [283, 188] on span "Process #718" at bounding box center [286, 193] width 130 height 16
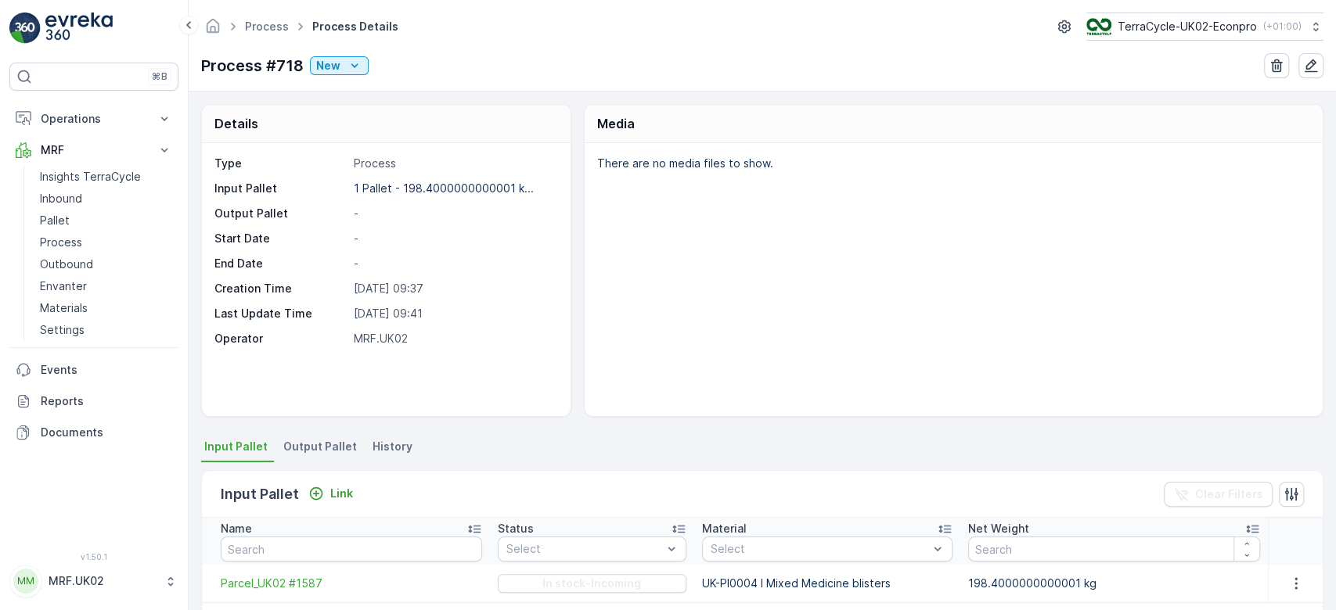
click at [329, 444] on span "Output Pallet" at bounding box center [320, 447] width 74 height 16
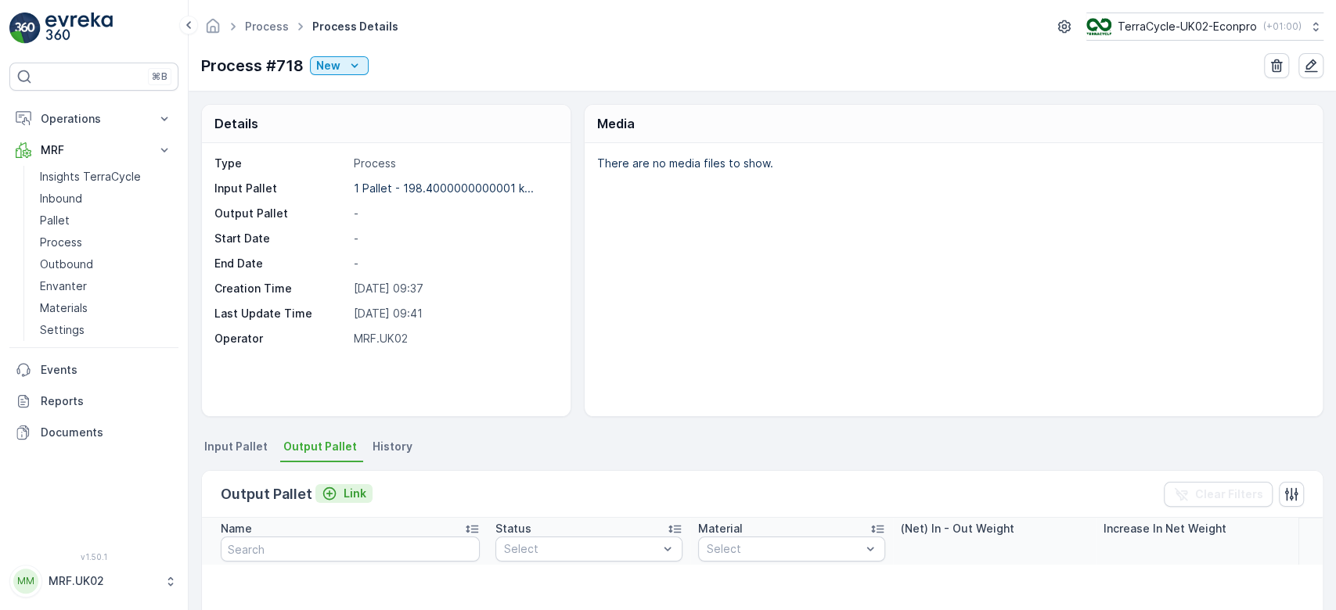
click at [347, 491] on p "Link" at bounding box center [355, 494] width 23 height 16
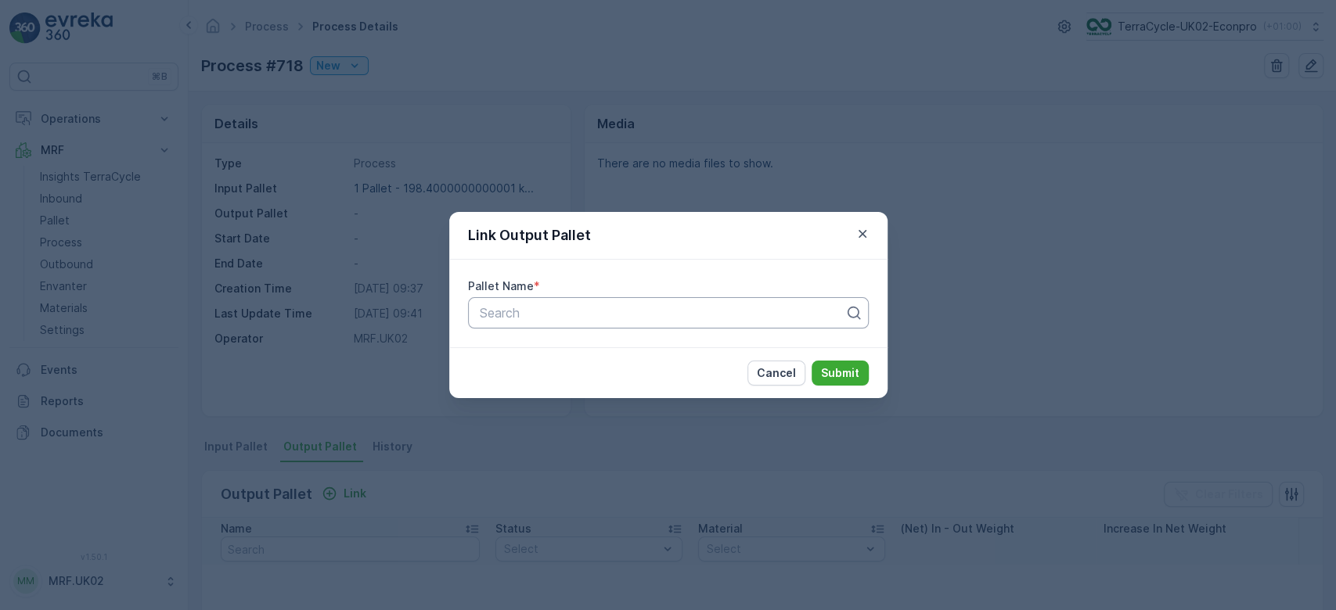
click at [551, 310] on div at bounding box center [662, 313] width 368 height 14
type input "1611"
click at [560, 380] on span "Parcel_UK02 #1611" at bounding box center [532, 378] width 110 height 14
click at [824, 376] on p "Submit" at bounding box center [840, 373] width 38 height 16
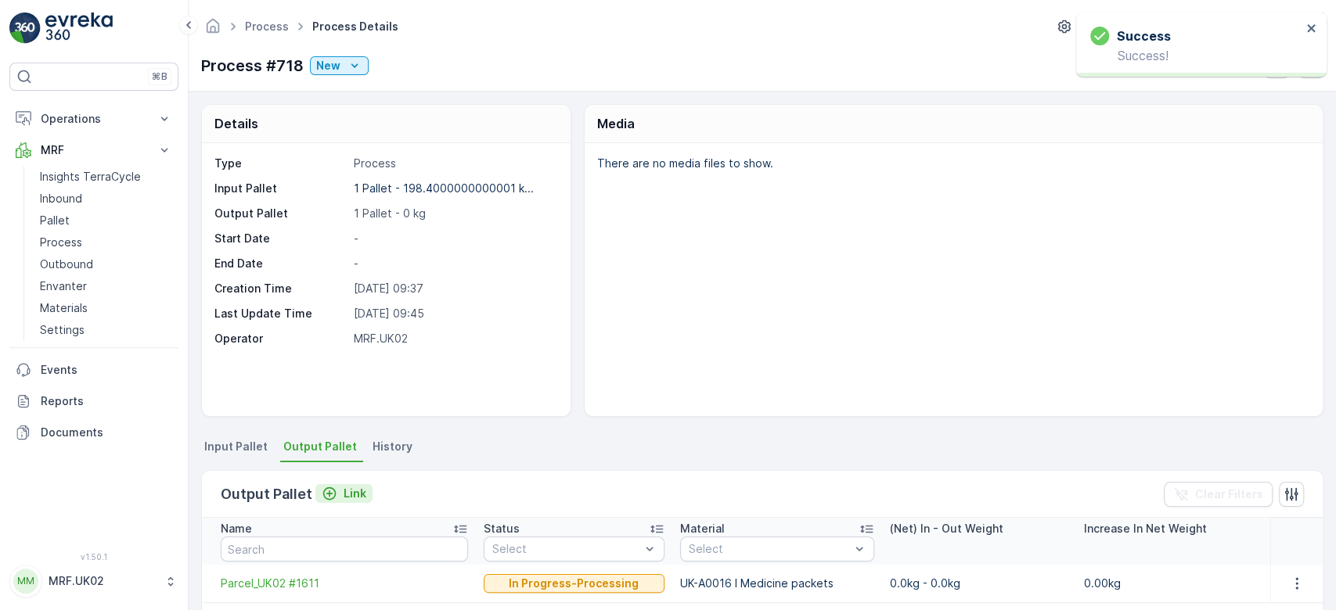
click at [344, 491] on p "Link" at bounding box center [355, 494] width 23 height 16
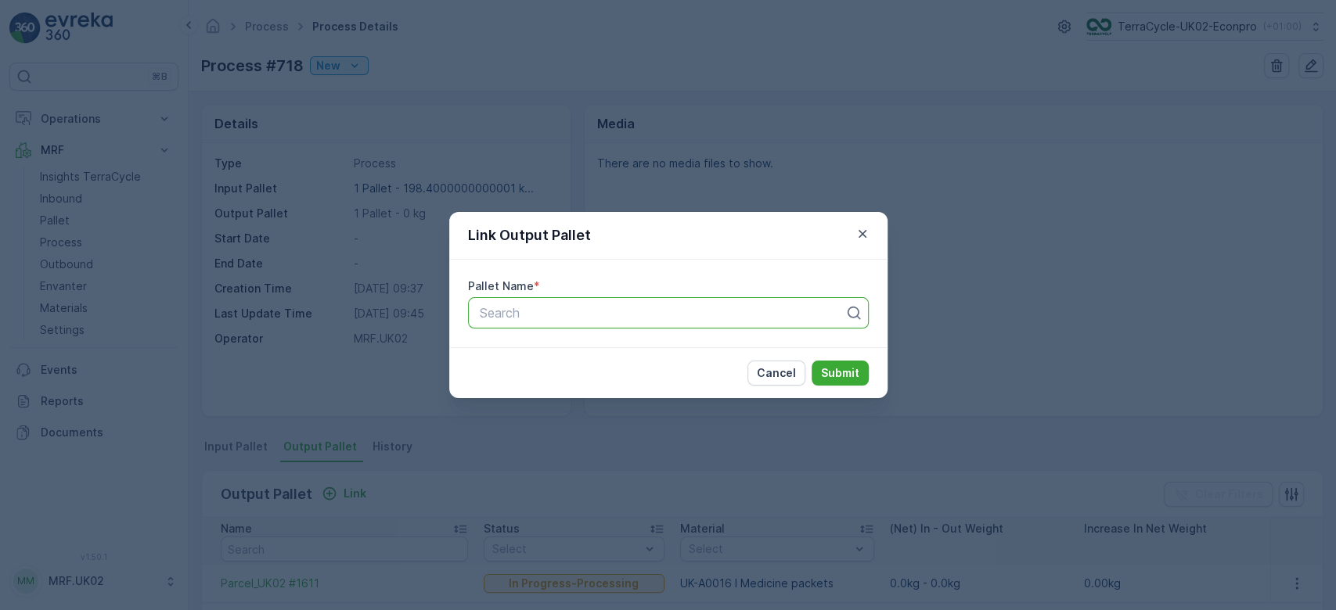
click at [519, 312] on div at bounding box center [662, 313] width 368 height 14
type input "1612"
click at [525, 371] on span "Parcel_UK02 #1612" at bounding box center [533, 378] width 112 height 14
click at [824, 381] on button "Submit" at bounding box center [840, 373] width 57 height 25
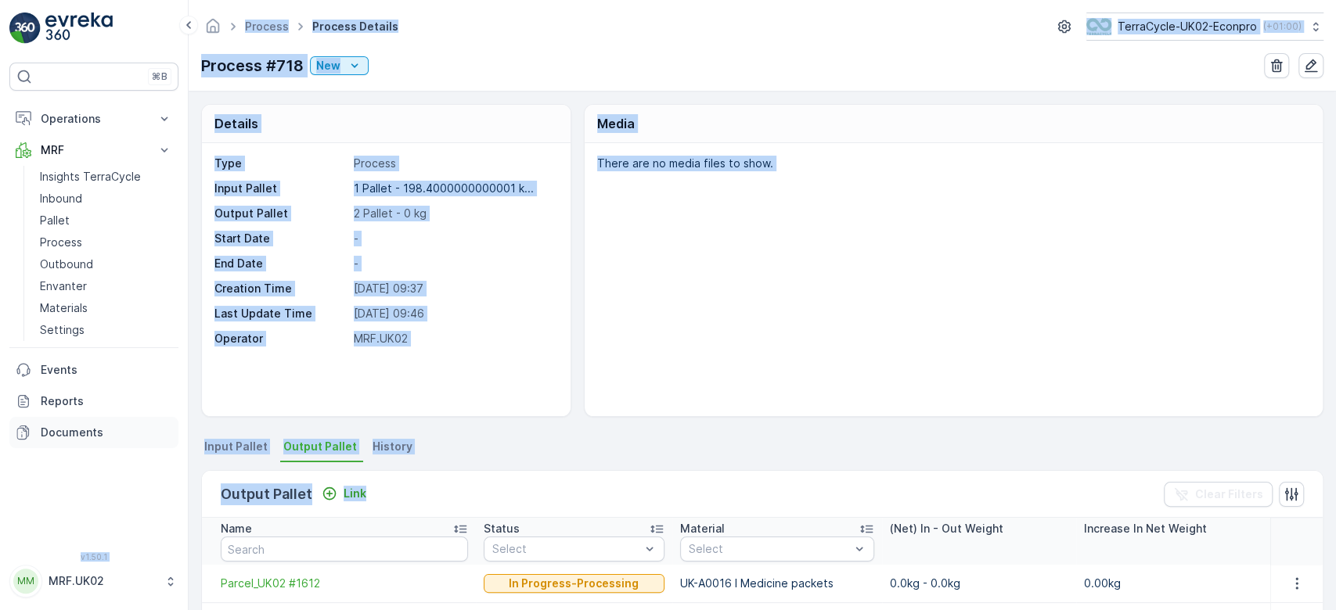
drag, startPoint x: 484, startPoint y: 488, endPoint x: 35, endPoint y: 428, distance: 452.4
click at [35, 428] on div "⌘B Operations Planning Routes & Tasks Cockpit Settings MRF Insights TerraCycle …" at bounding box center [668, 305] width 1336 height 610
click at [157, 222] on link "Pallet" at bounding box center [106, 221] width 145 height 22
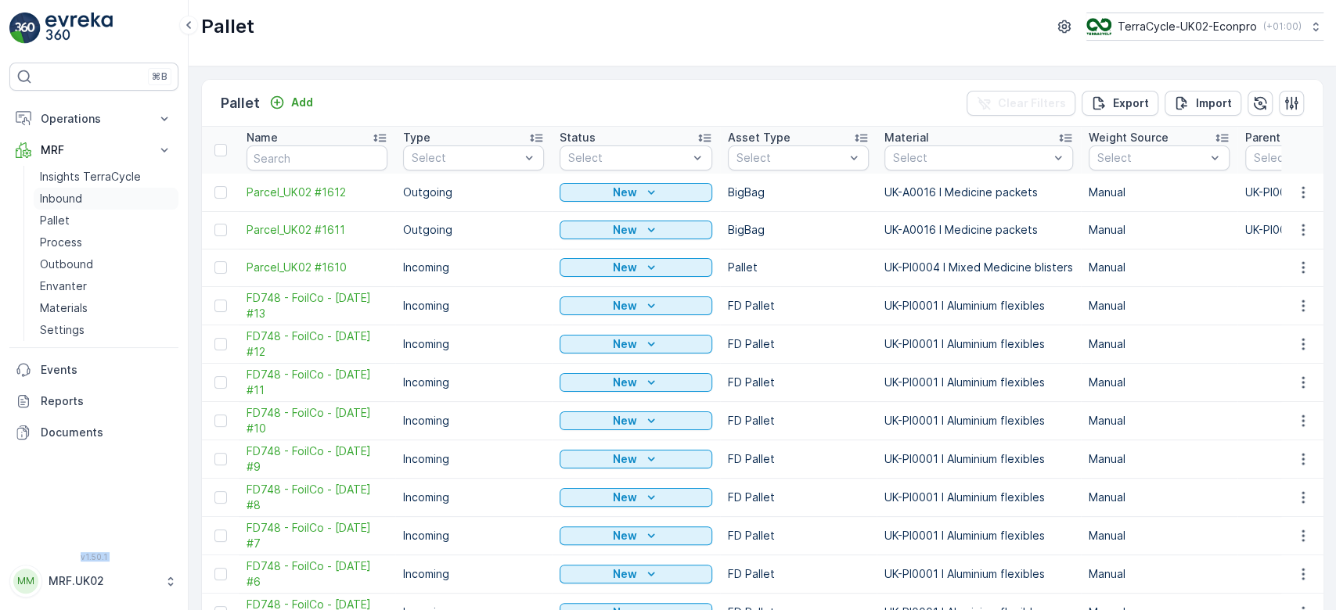
click at [113, 206] on link "Inbound" at bounding box center [106, 199] width 145 height 22
